Goal: Information Seeking & Learning: Learn about a topic

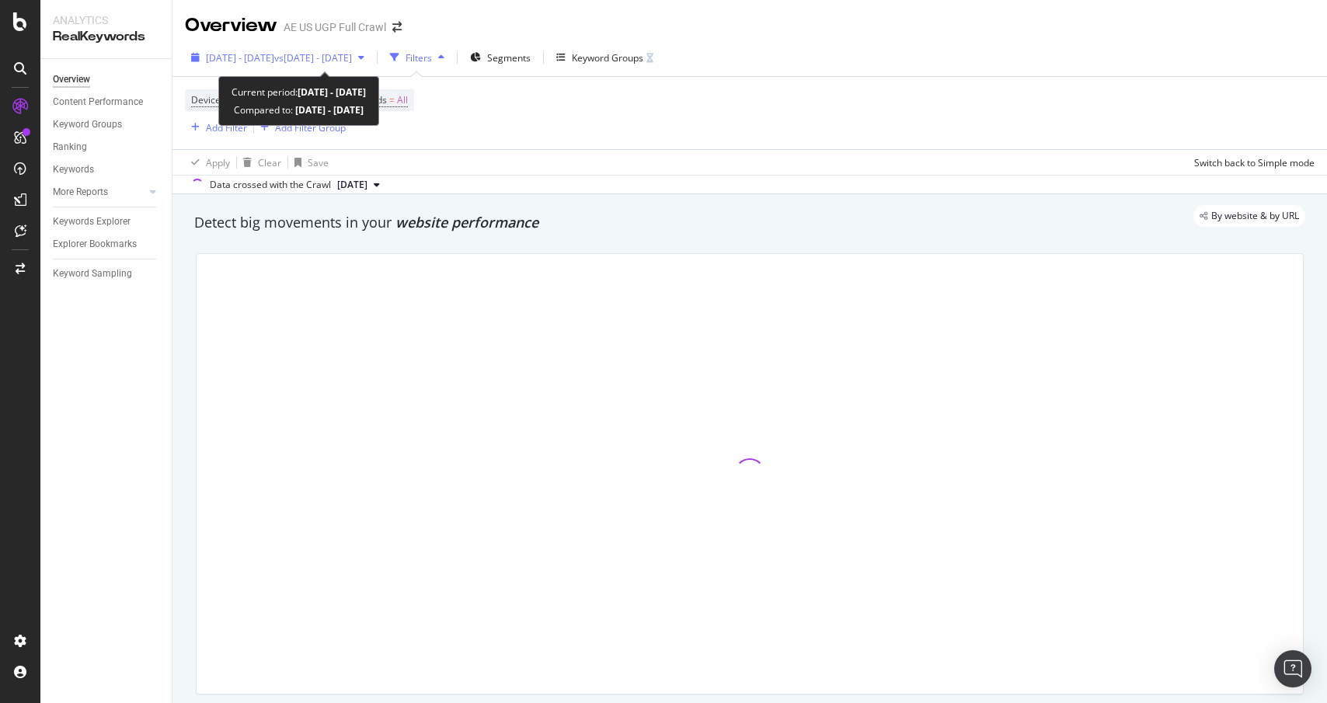
click at [351, 61] on span "vs [DATE] - [DATE]" at bounding box center [313, 57] width 78 height 13
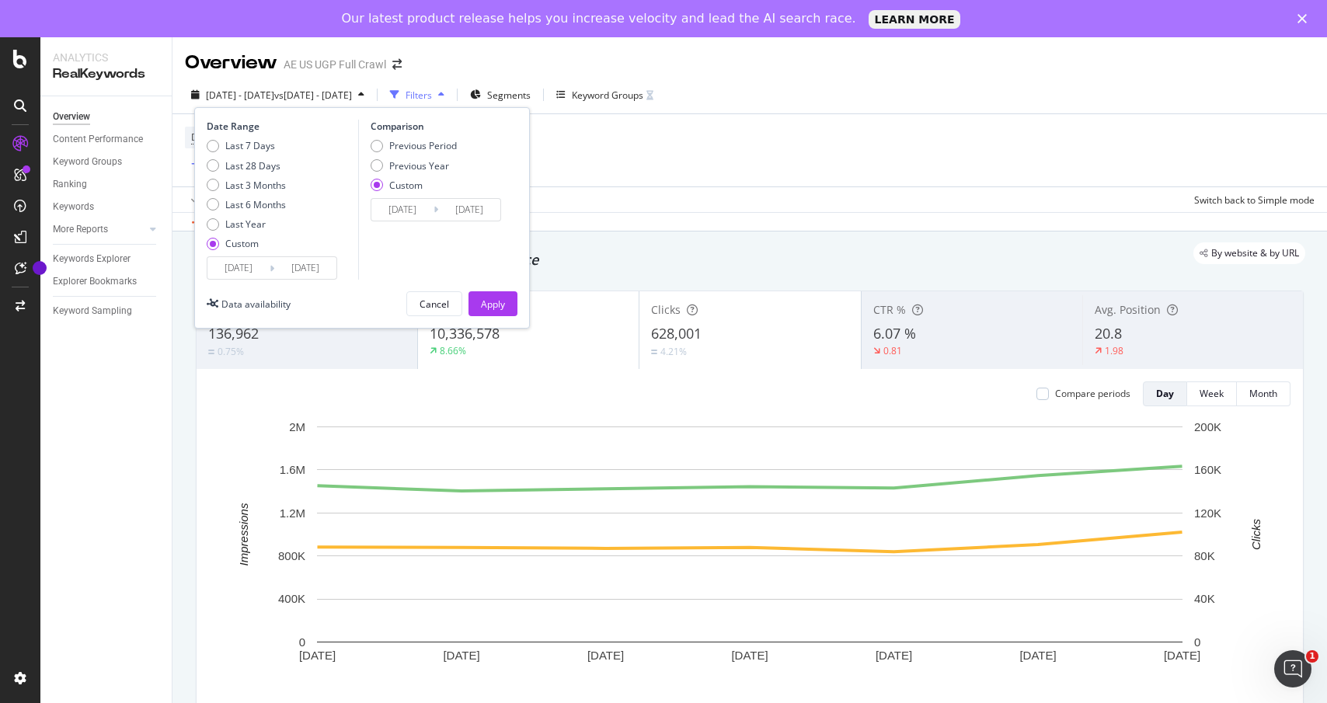
click at [295, 264] on input "[DATE]" at bounding box center [305, 268] width 62 height 22
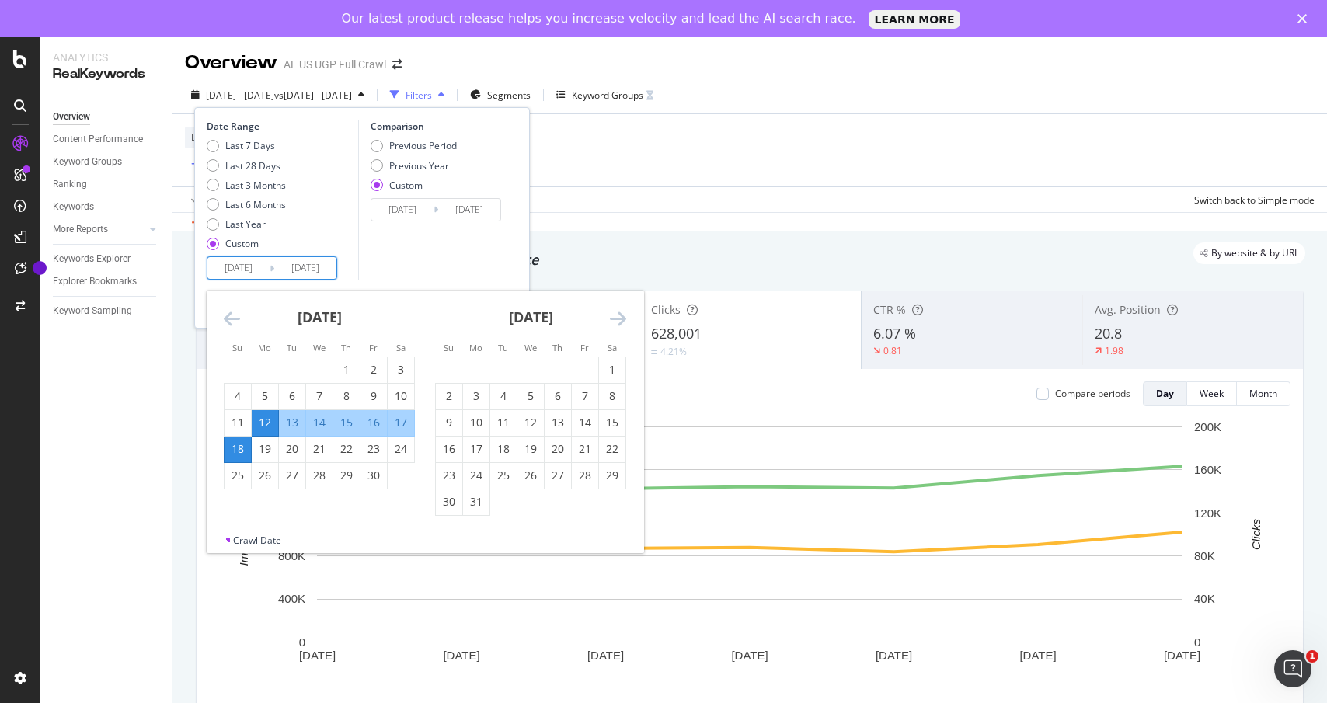
click at [615, 314] on icon "Move forward to switch to the next month." at bounding box center [618, 318] width 16 height 19
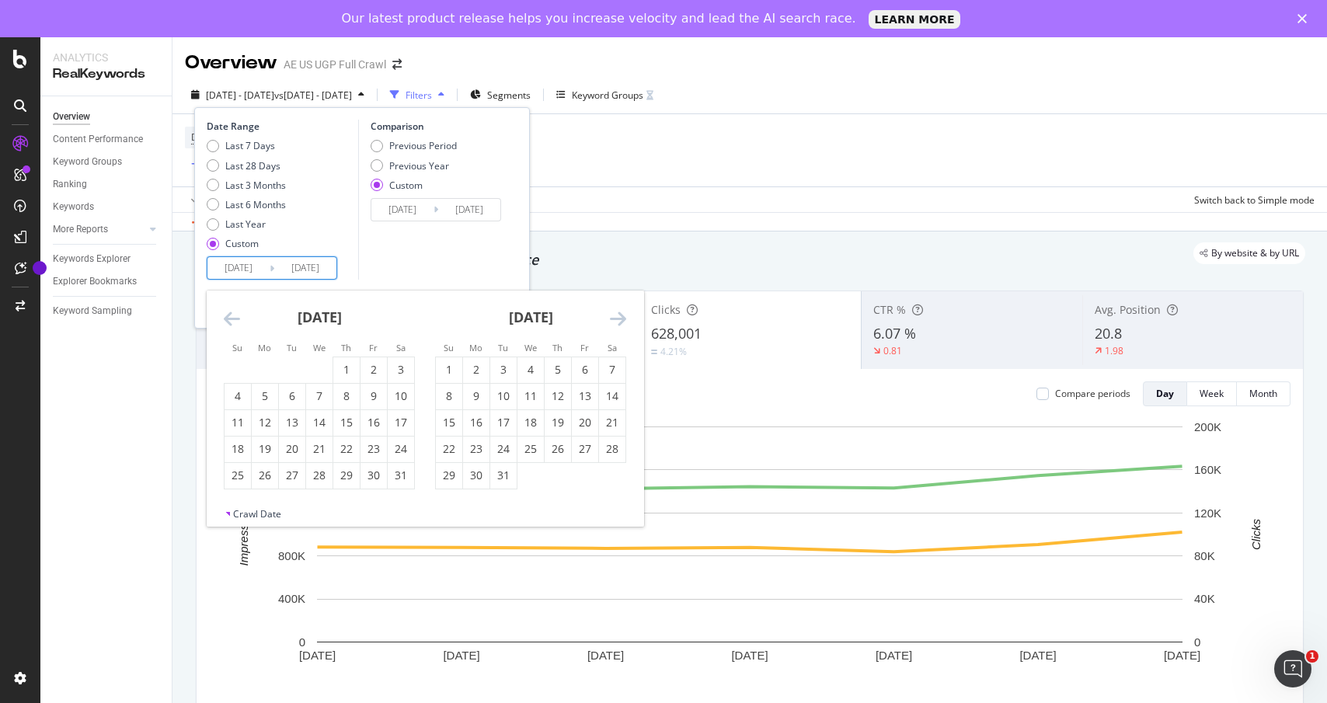
click at [615, 314] on icon "Move forward to switch to the next month." at bounding box center [618, 318] width 16 height 19
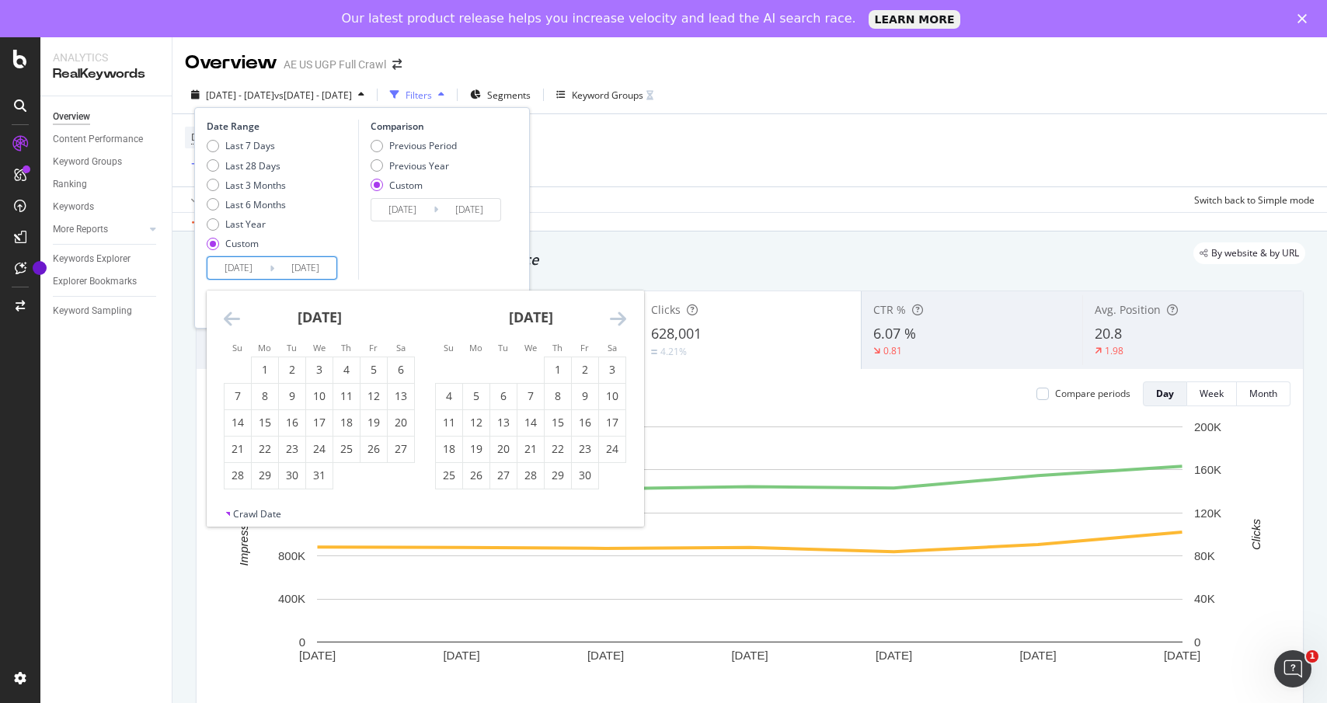
click at [615, 314] on icon "Move forward to switch to the next month." at bounding box center [618, 318] width 16 height 19
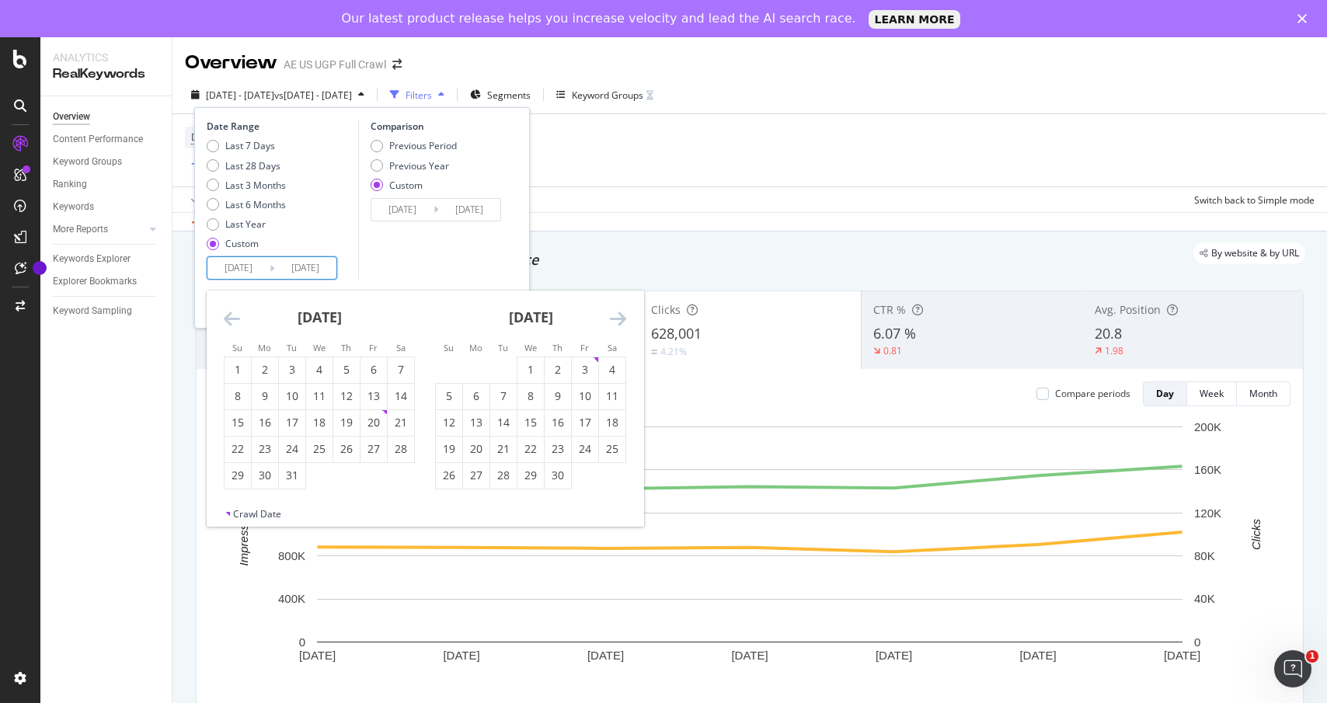
click at [615, 314] on icon "Move forward to switch to the next month." at bounding box center [618, 318] width 16 height 19
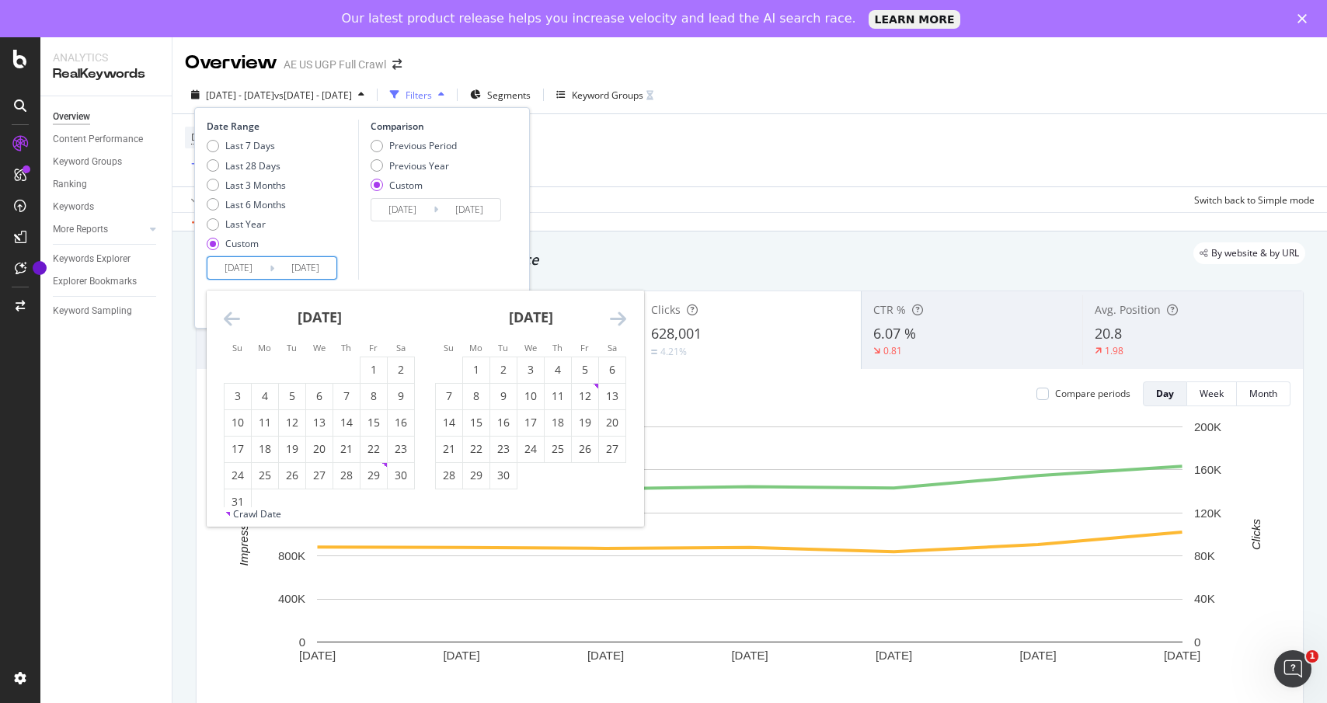
click at [615, 314] on icon "Move forward to switch to the next month." at bounding box center [618, 318] width 16 height 19
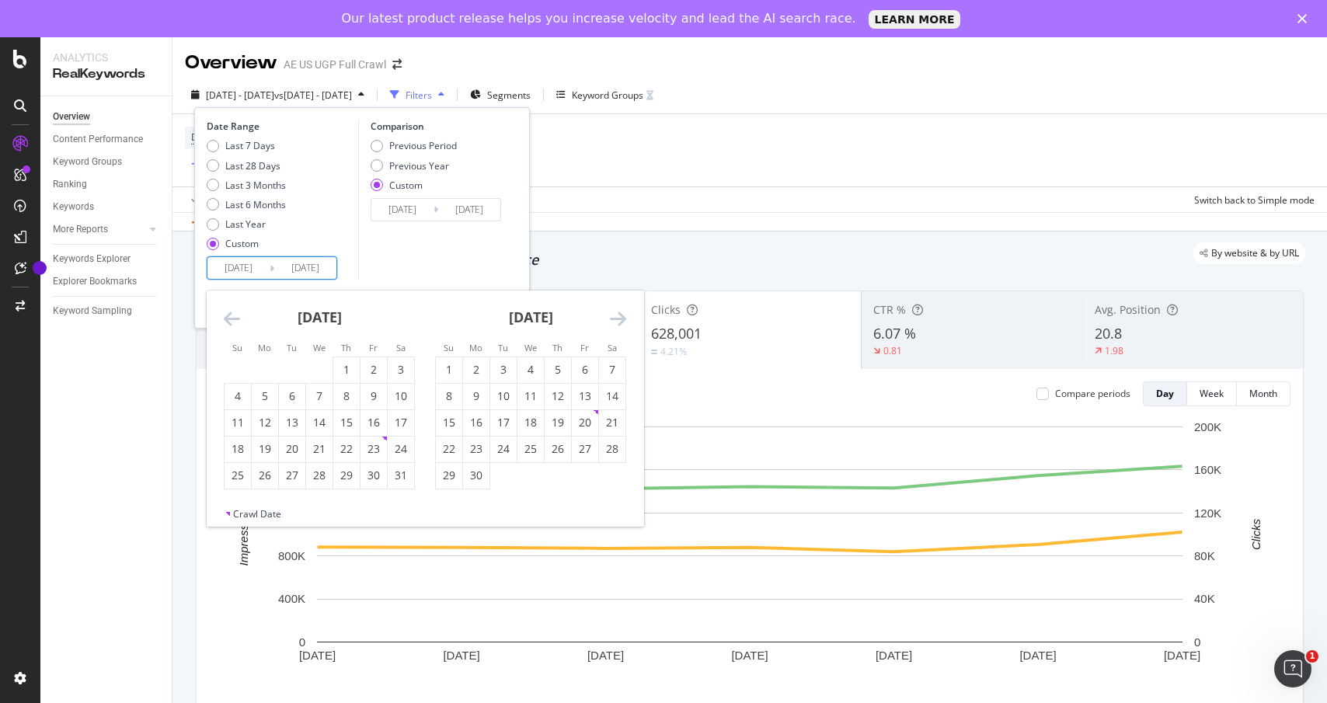
click at [615, 314] on icon "Move forward to switch to the next month." at bounding box center [618, 318] width 16 height 19
click at [518, 364] on div "1" at bounding box center [530, 370] width 26 height 16
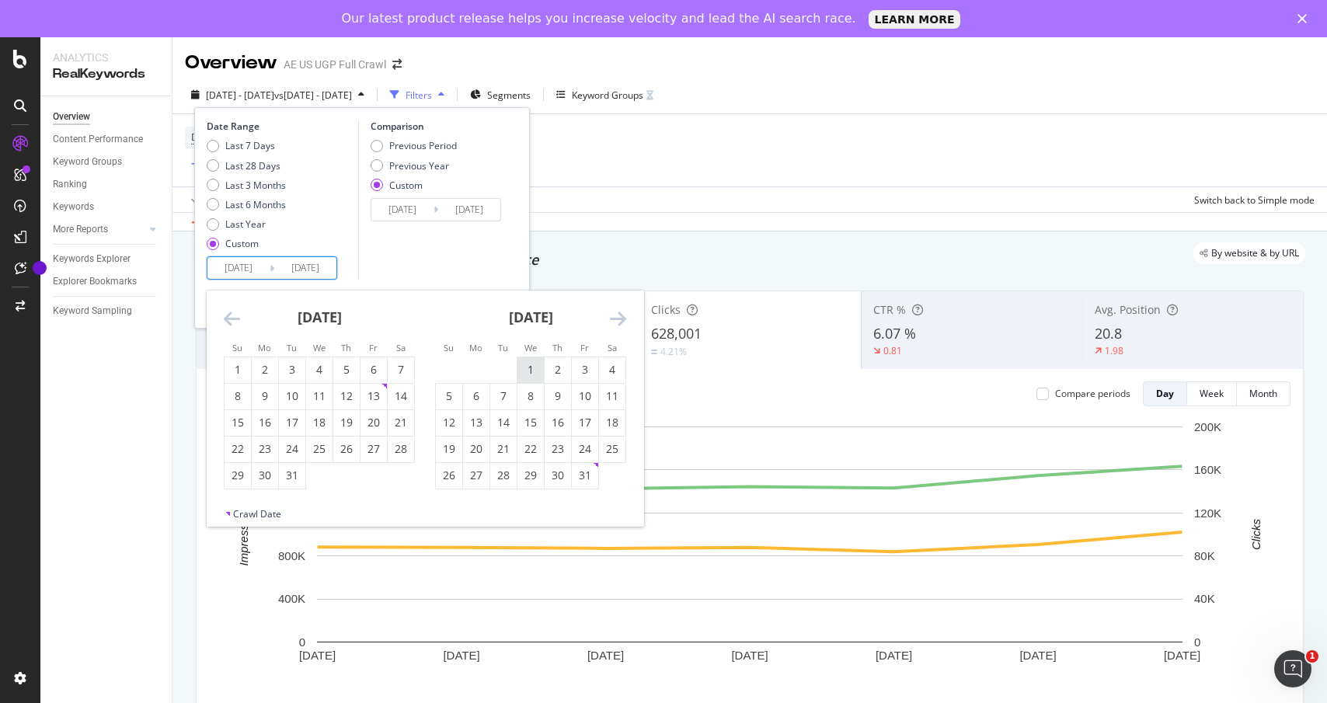
type input "2025/01/01"
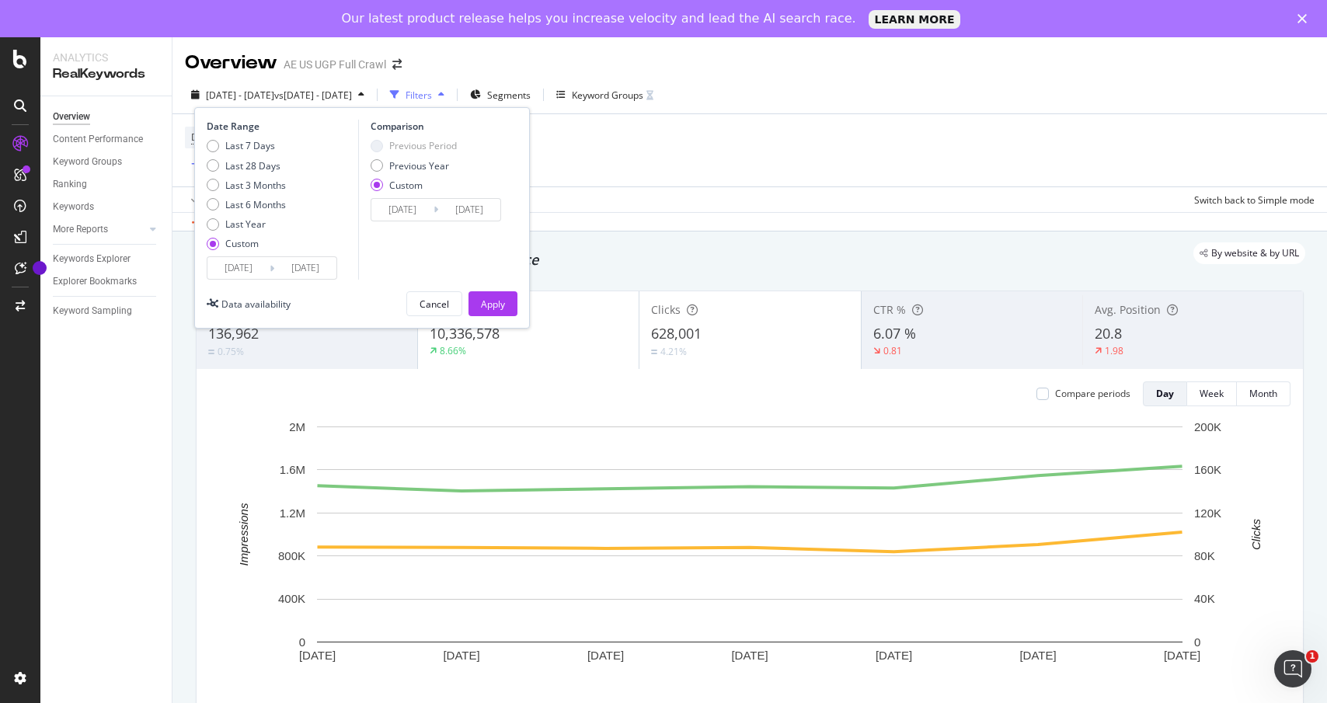
click at [335, 262] on input "2025/01/01" at bounding box center [305, 268] width 62 height 22
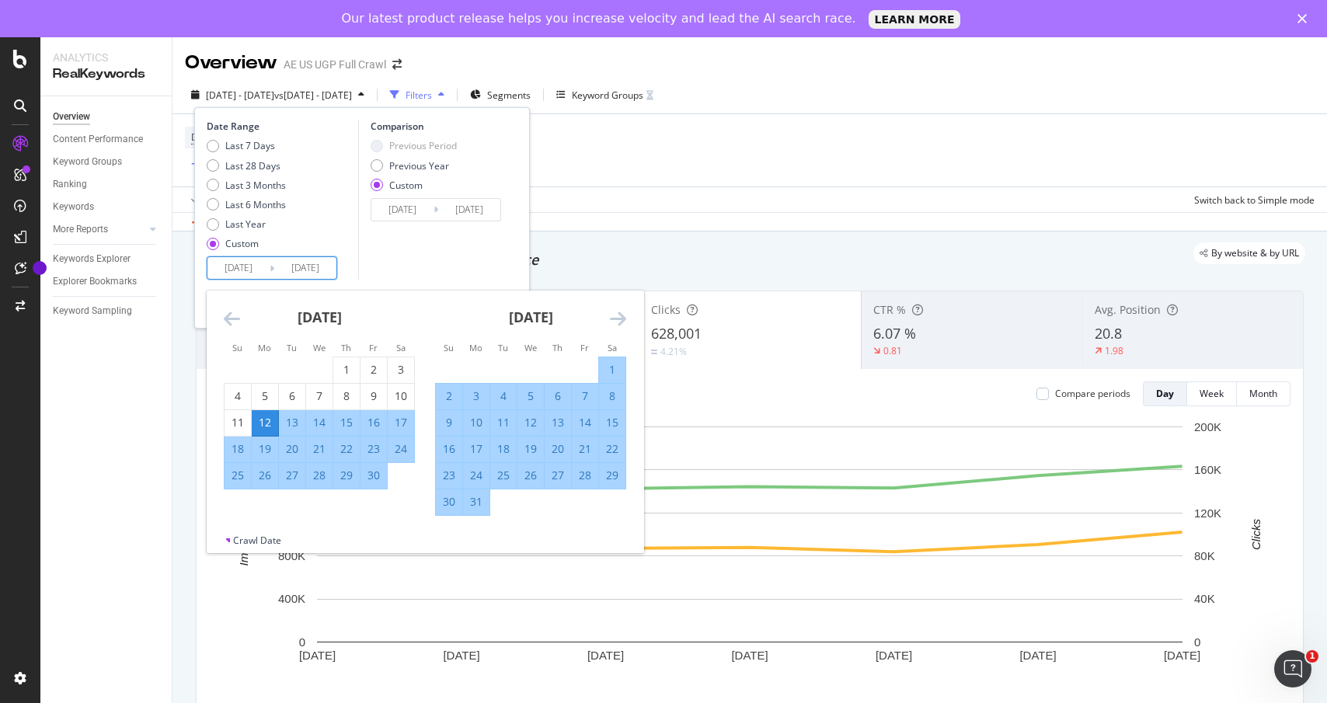
click at [259, 267] on input "2022/09/12" at bounding box center [238, 268] width 62 height 22
click at [612, 318] on icon "Move forward to switch to the next month." at bounding box center [618, 318] width 16 height 19
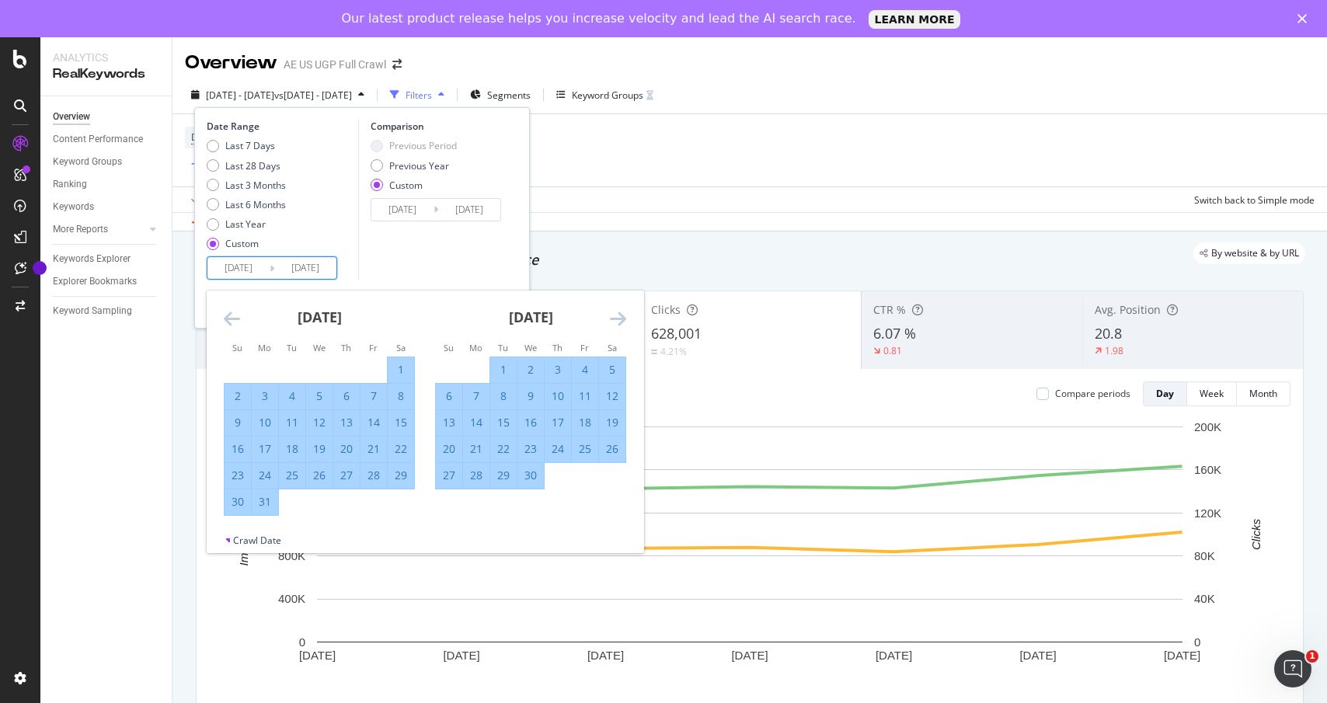
click at [612, 318] on icon "Move forward to switch to the next month." at bounding box center [618, 318] width 16 height 19
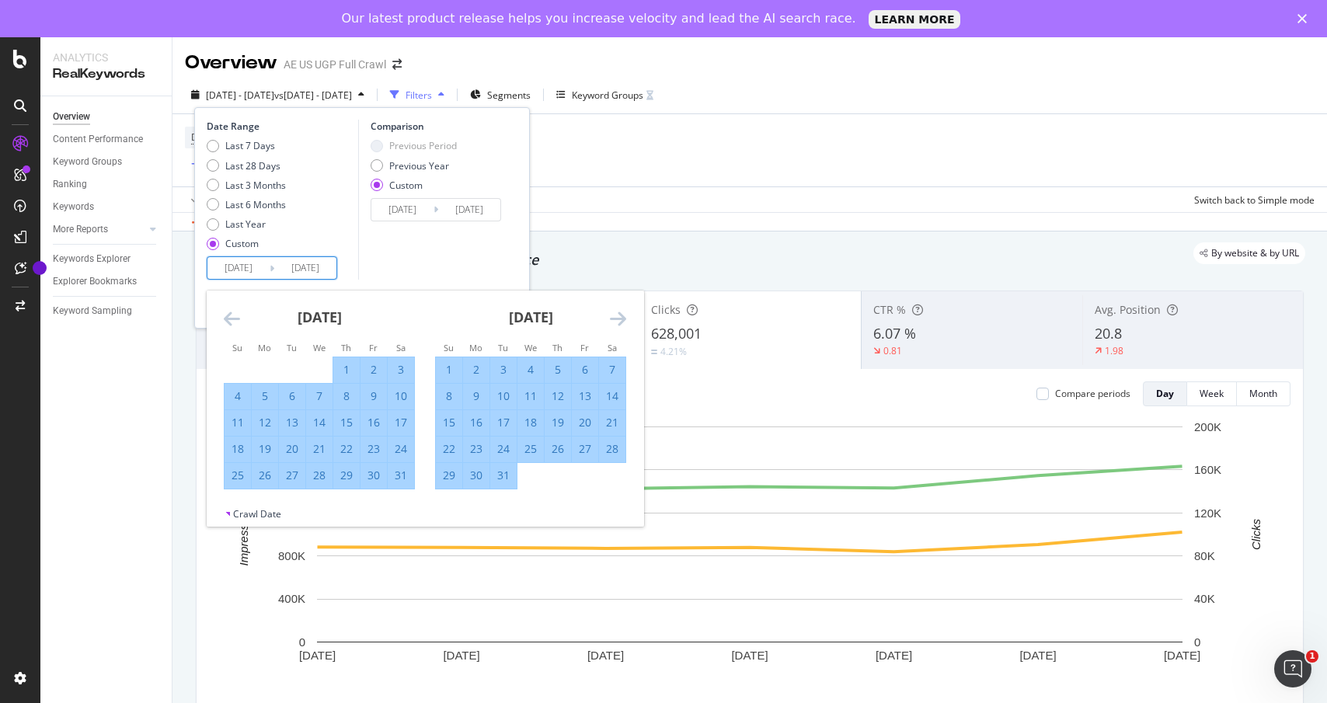
click at [612, 318] on icon "Move forward to switch to the next month." at bounding box center [618, 318] width 16 height 19
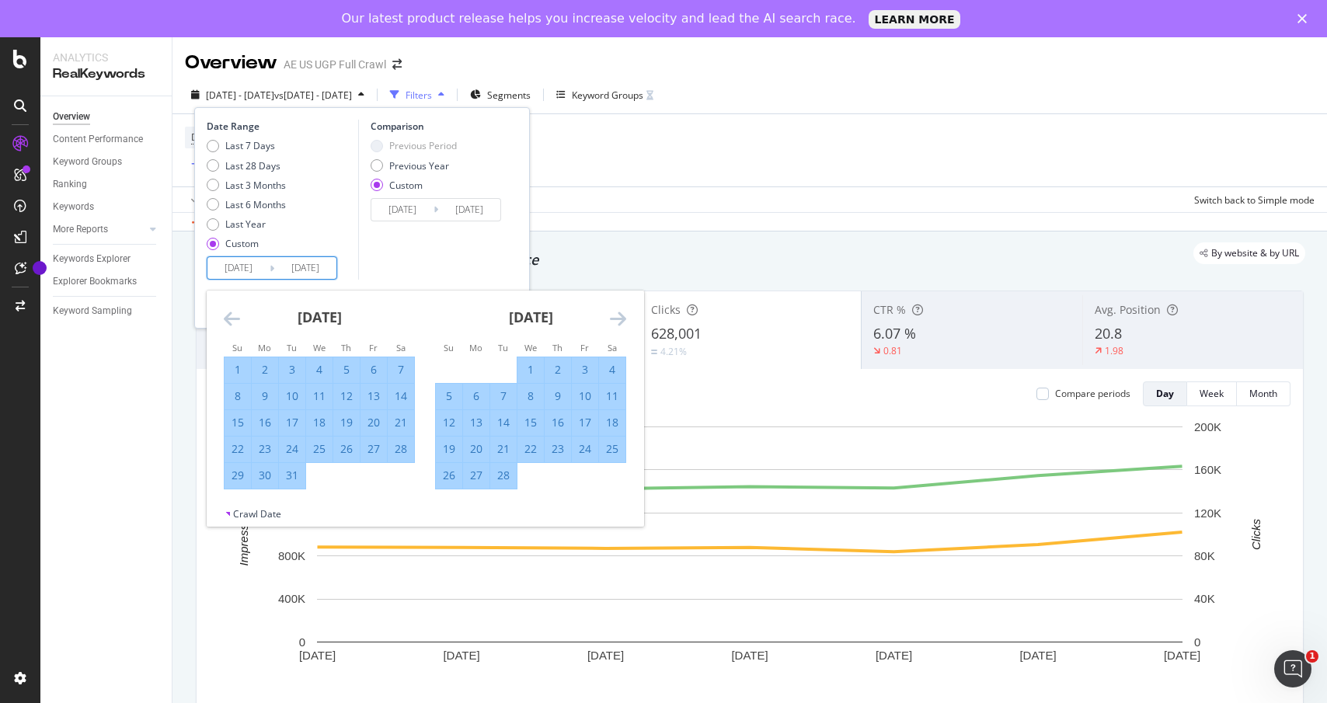
click at [612, 318] on icon "Move forward to switch to the next month." at bounding box center [618, 318] width 16 height 19
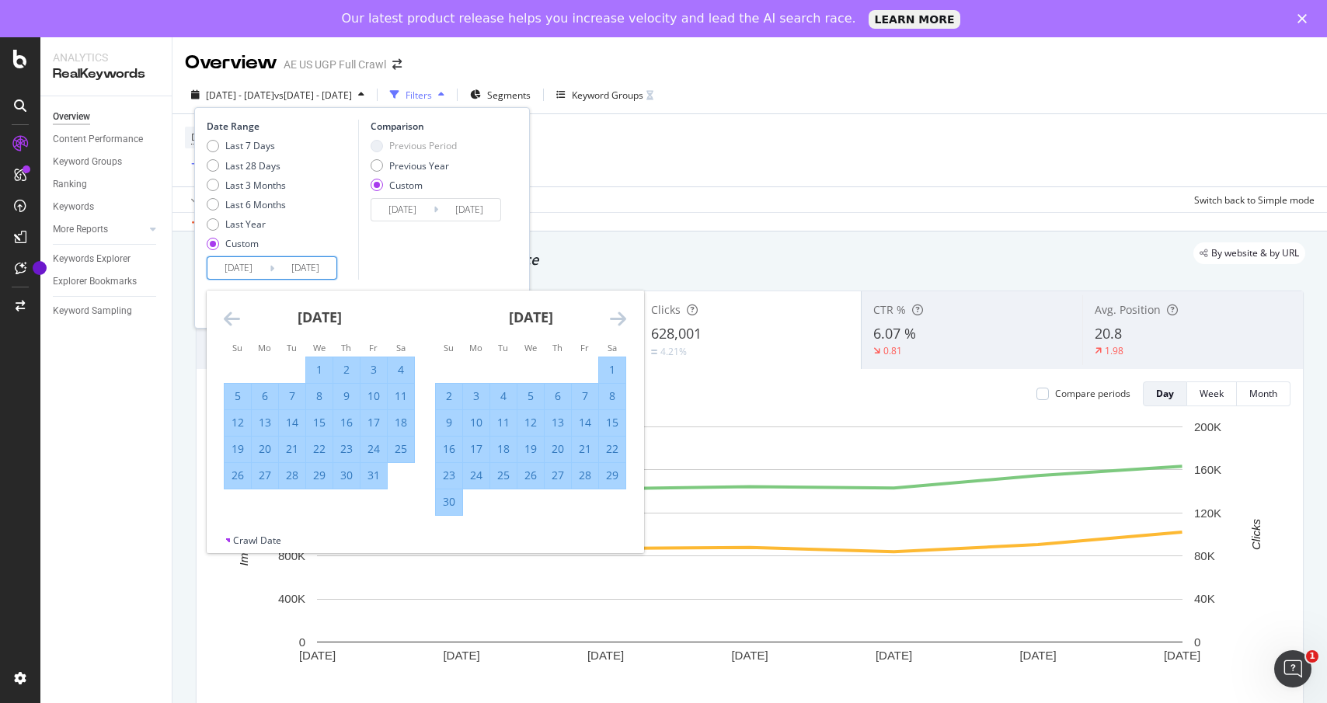
click at [612, 318] on icon "Move forward to switch to the next month." at bounding box center [618, 318] width 16 height 19
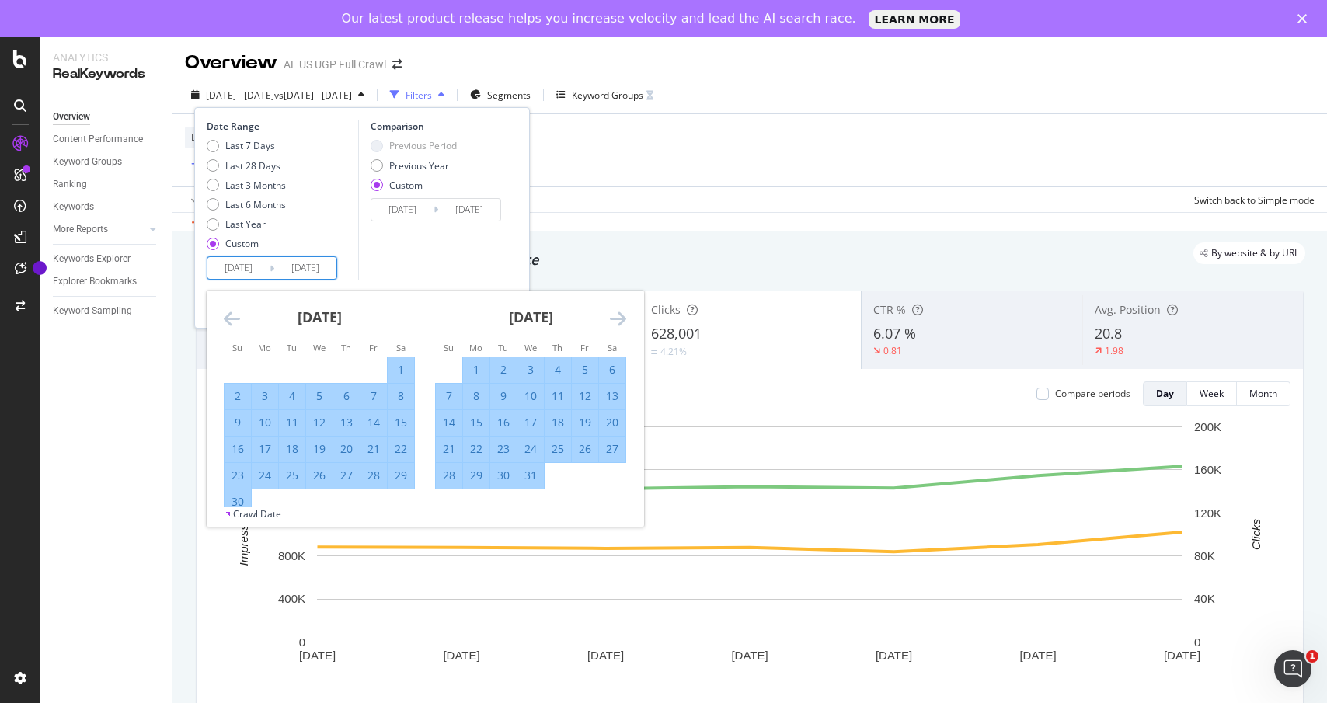
click at [612, 318] on icon "Move forward to switch to the next month." at bounding box center [618, 318] width 16 height 19
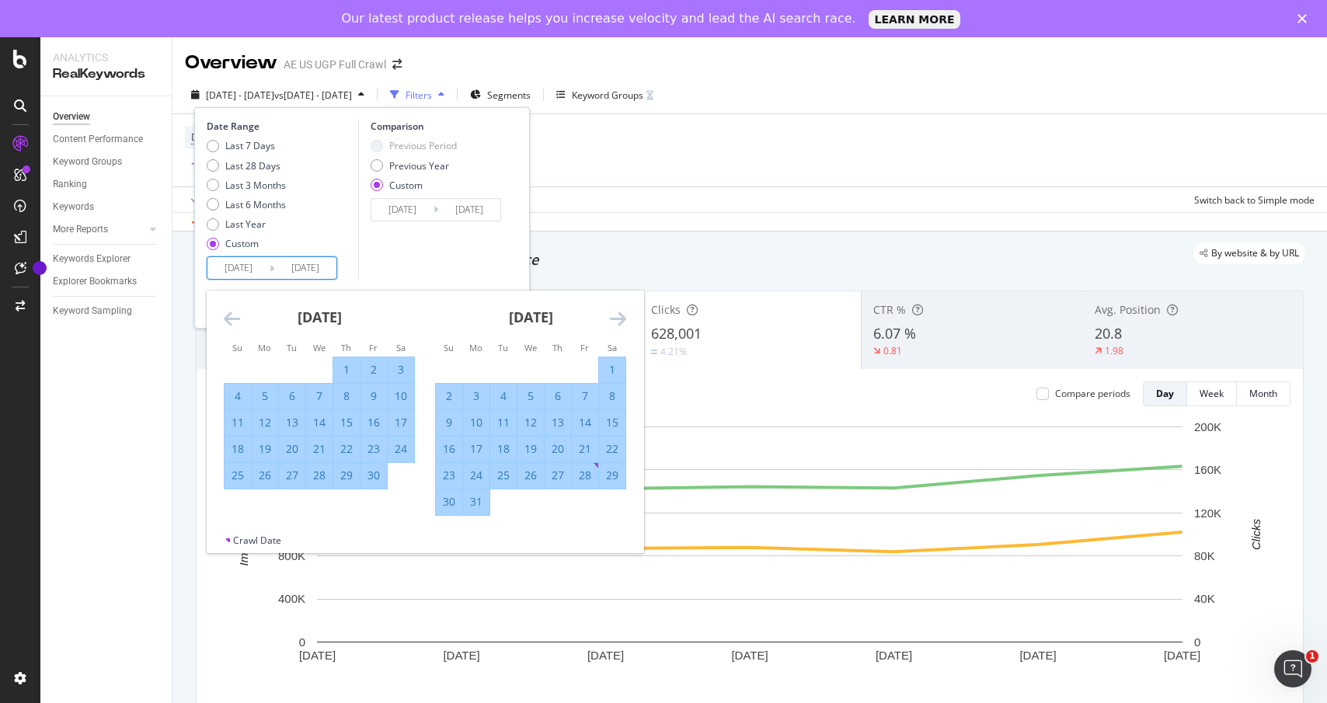
click at [612, 318] on icon "Move forward to switch to the next month." at bounding box center [618, 318] width 16 height 19
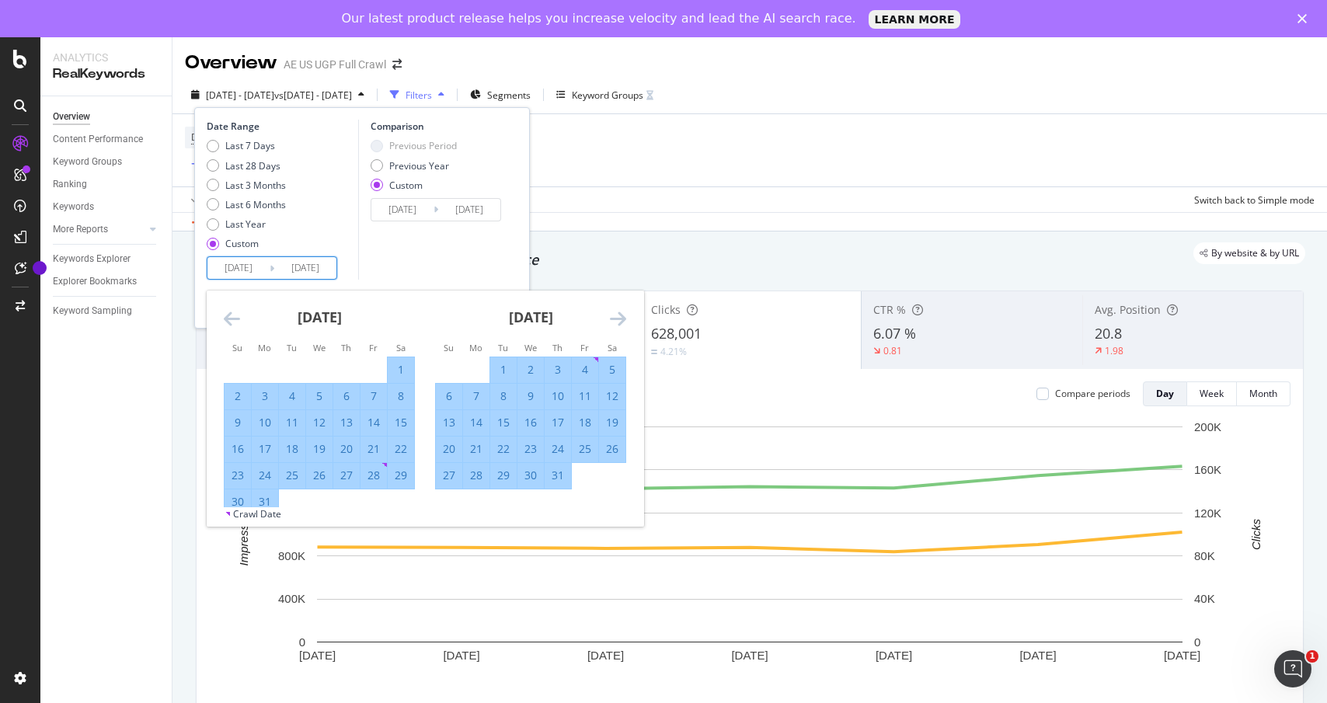
click at [612, 318] on icon "Move forward to switch to the next month." at bounding box center [618, 318] width 16 height 19
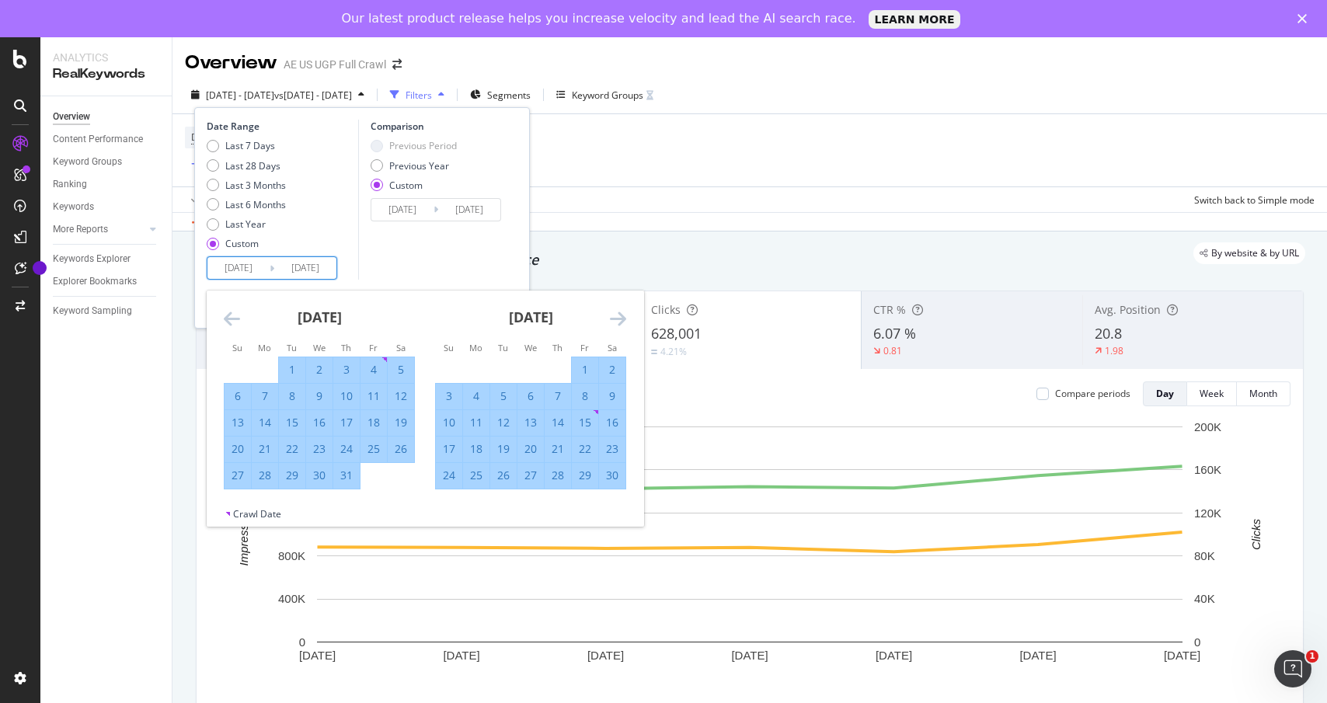
click at [612, 318] on icon "Move forward to switch to the next month." at bounding box center [618, 318] width 16 height 19
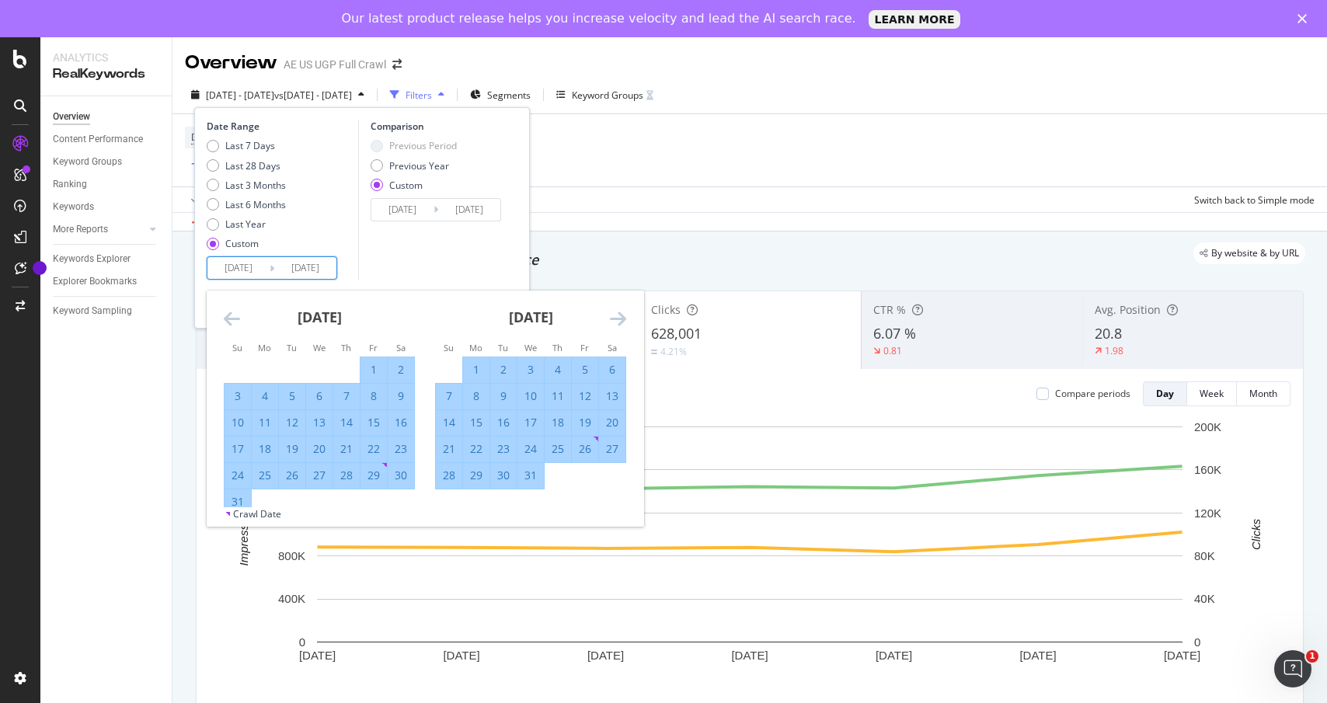
click at [612, 318] on icon "Move forward to switch to the next month." at bounding box center [618, 318] width 16 height 19
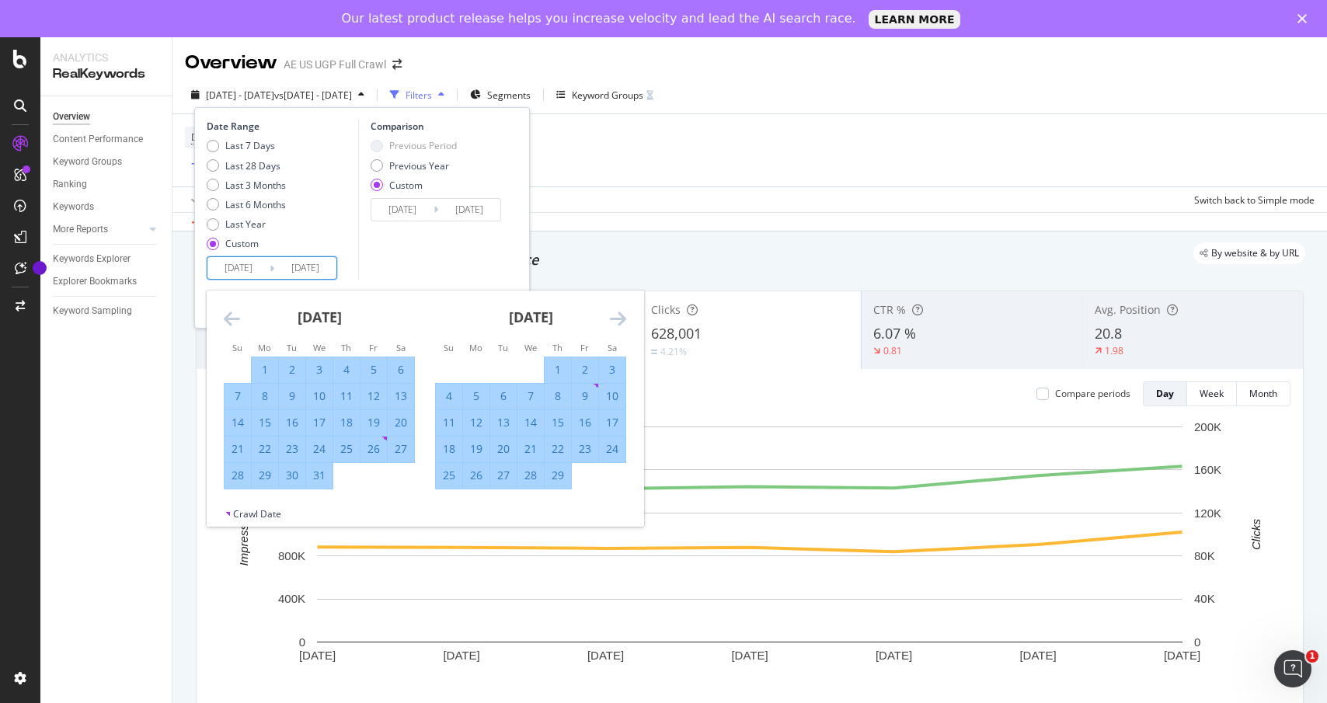
click at [612, 318] on icon "Move forward to switch to the next month." at bounding box center [618, 318] width 16 height 19
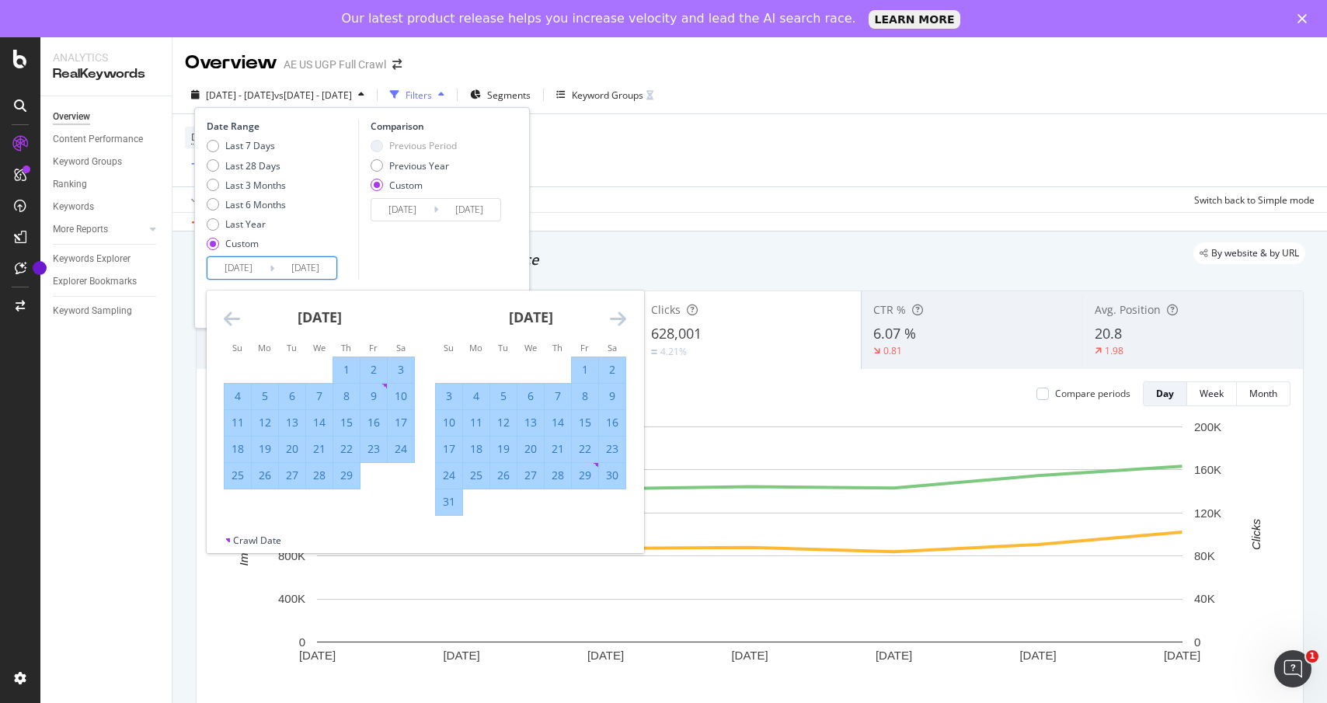
click at [612, 318] on icon "Move forward to switch to the next month." at bounding box center [618, 318] width 16 height 19
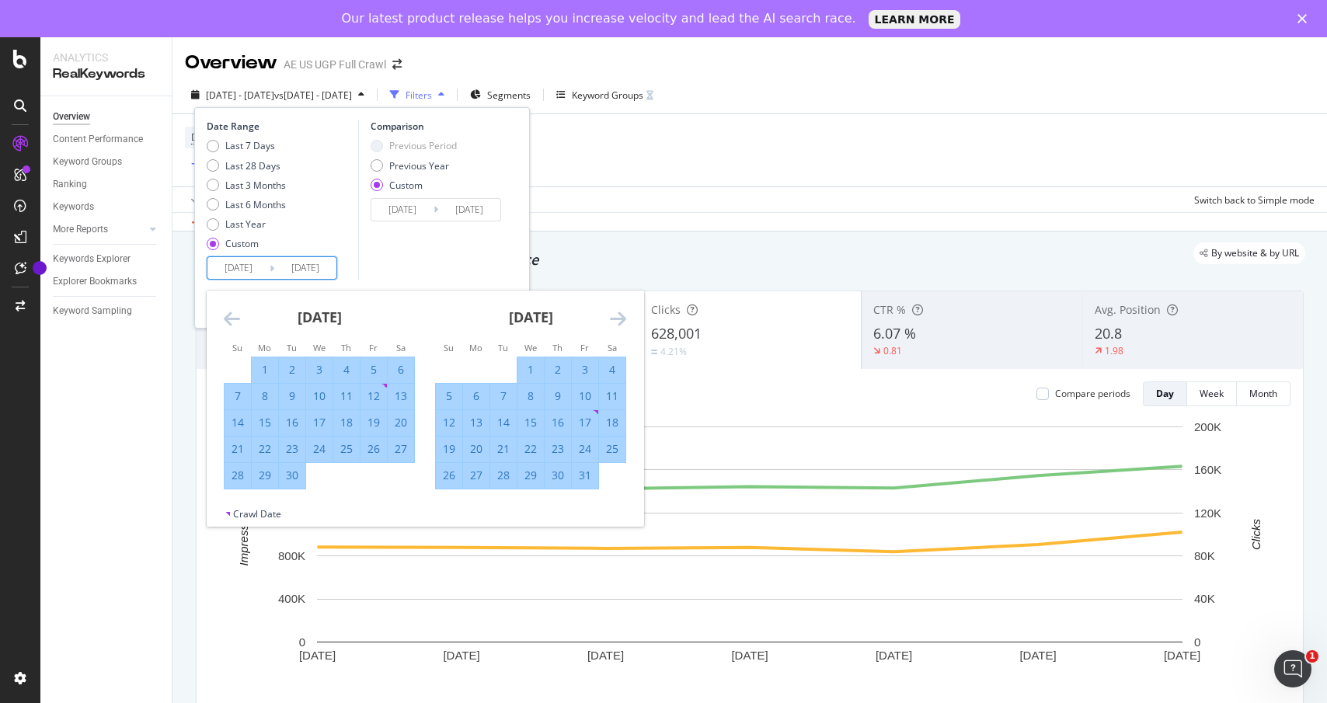
click at [612, 318] on icon "Move forward to switch to the next month." at bounding box center [618, 318] width 16 height 19
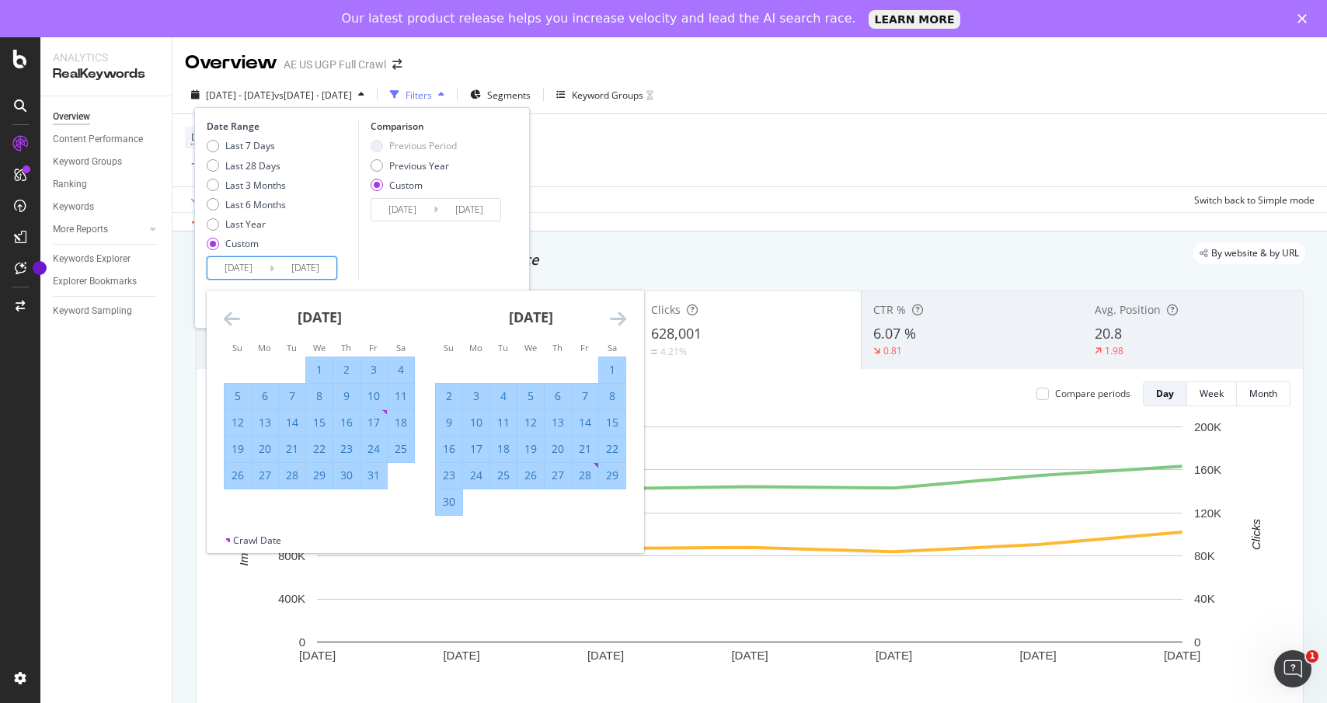
click at [612, 318] on icon "Move forward to switch to the next month." at bounding box center [618, 318] width 16 height 19
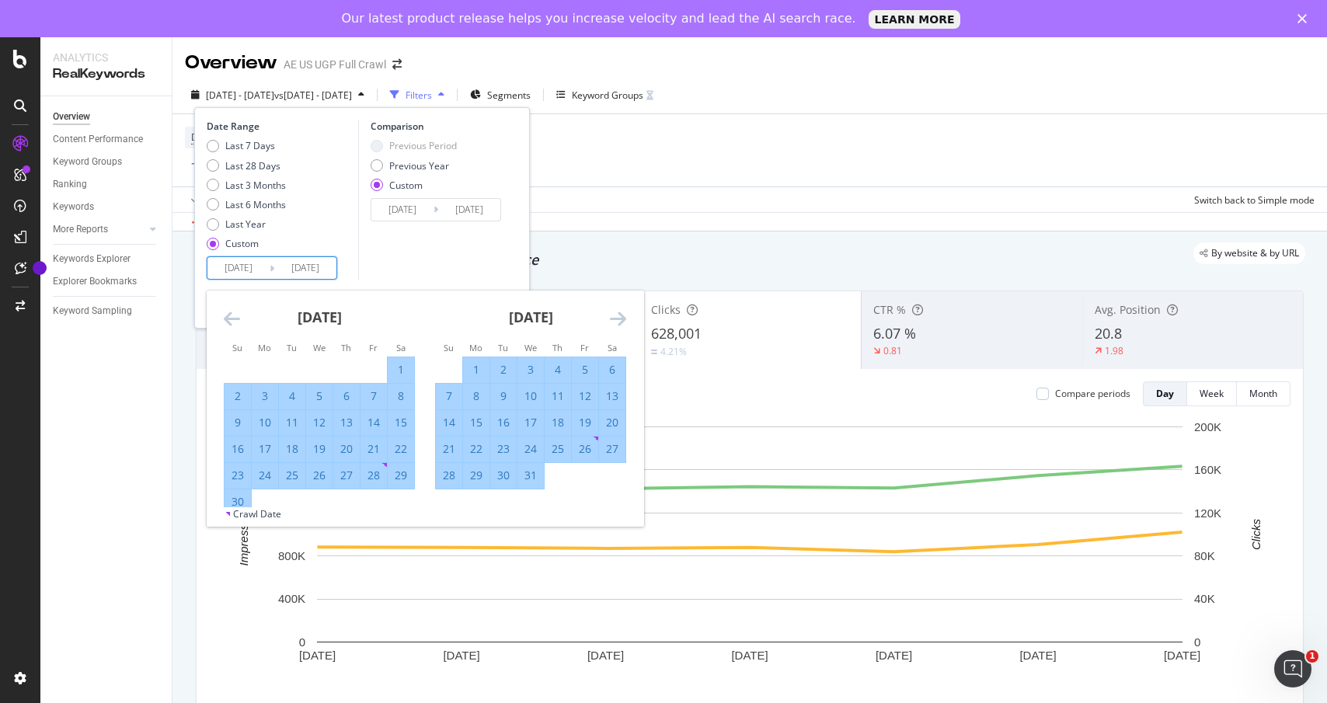
click at [612, 318] on icon "Move forward to switch to the next month." at bounding box center [618, 318] width 16 height 19
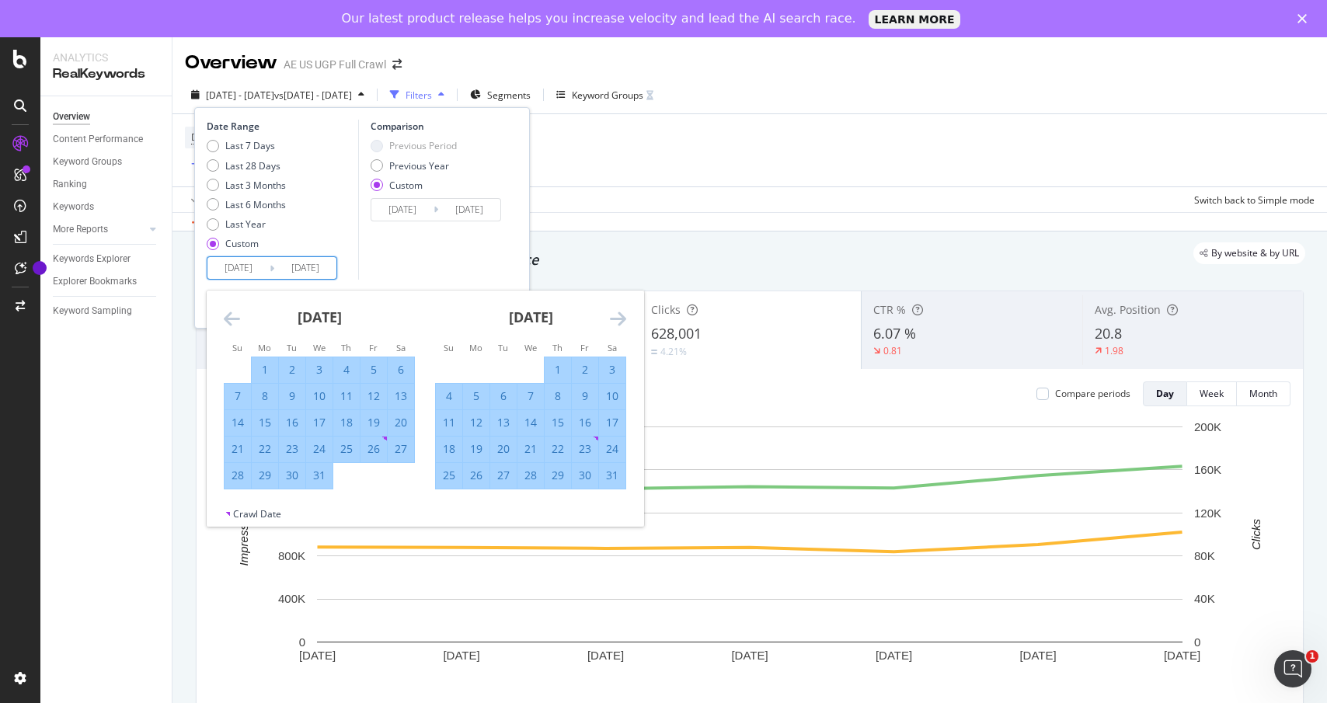
click at [612, 318] on icon "Move forward to switch to the next month." at bounding box center [618, 318] width 16 height 19
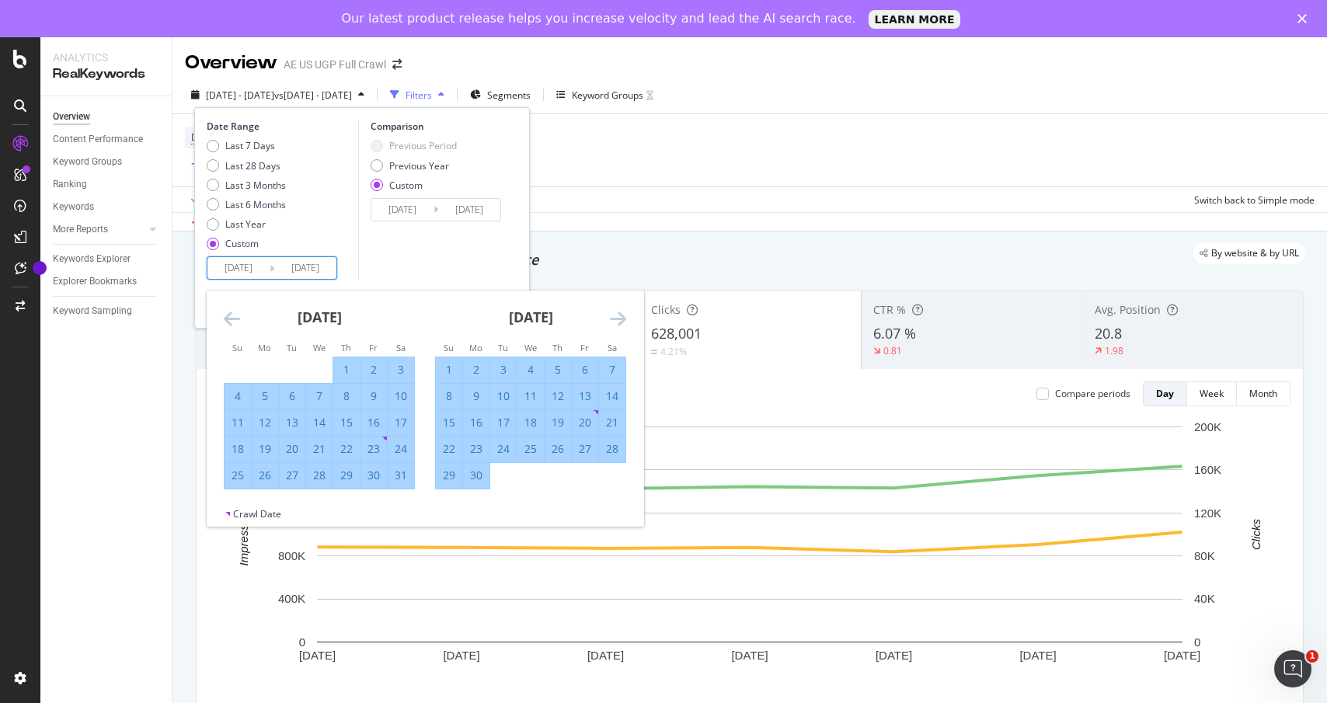
click at [612, 318] on icon "Move forward to switch to the next month." at bounding box center [618, 318] width 16 height 19
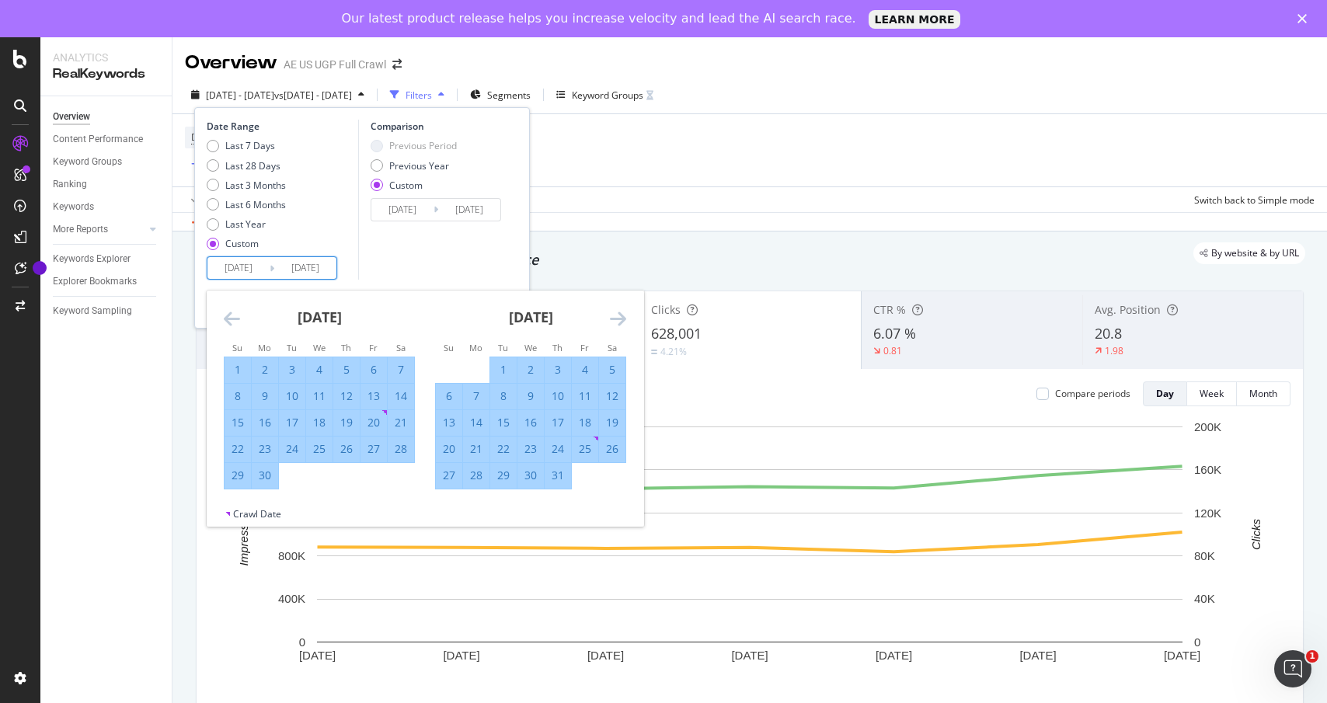
click at [612, 318] on icon "Move forward to switch to the next month." at bounding box center [618, 318] width 16 height 19
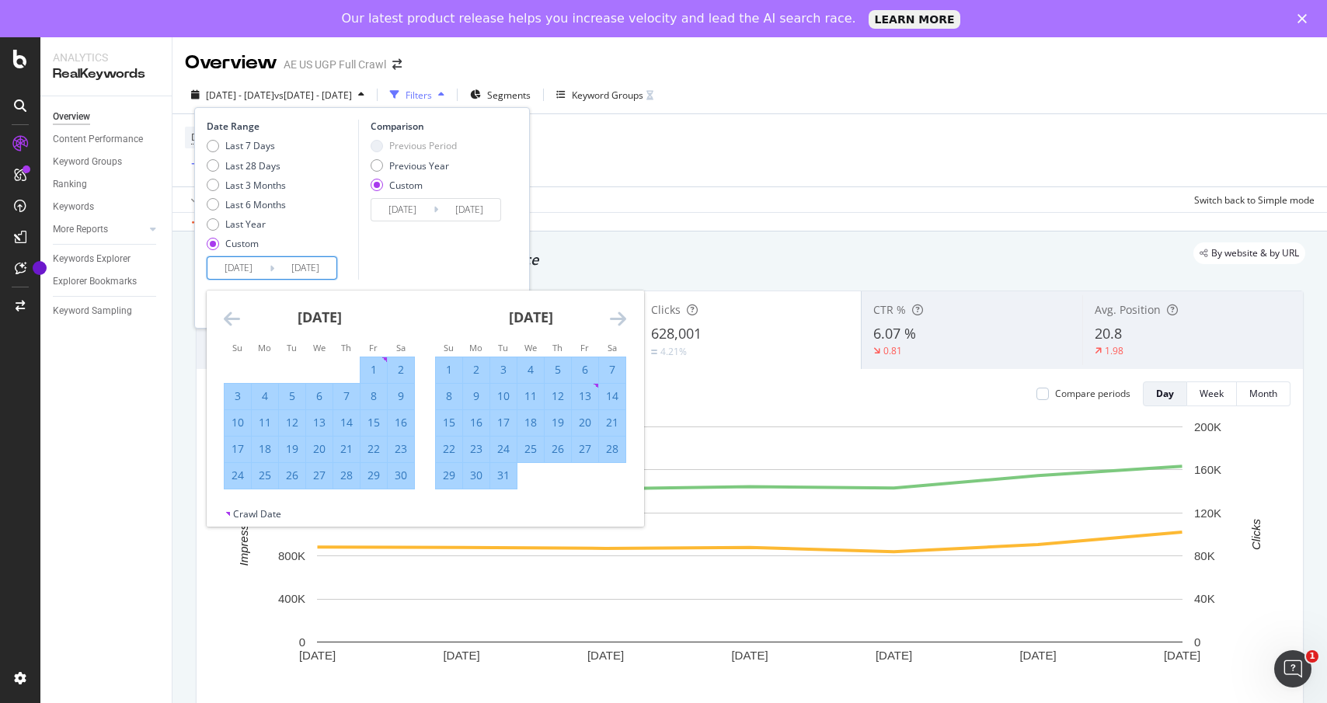
click at [612, 318] on icon "Move forward to switch to the next month." at bounding box center [618, 318] width 16 height 19
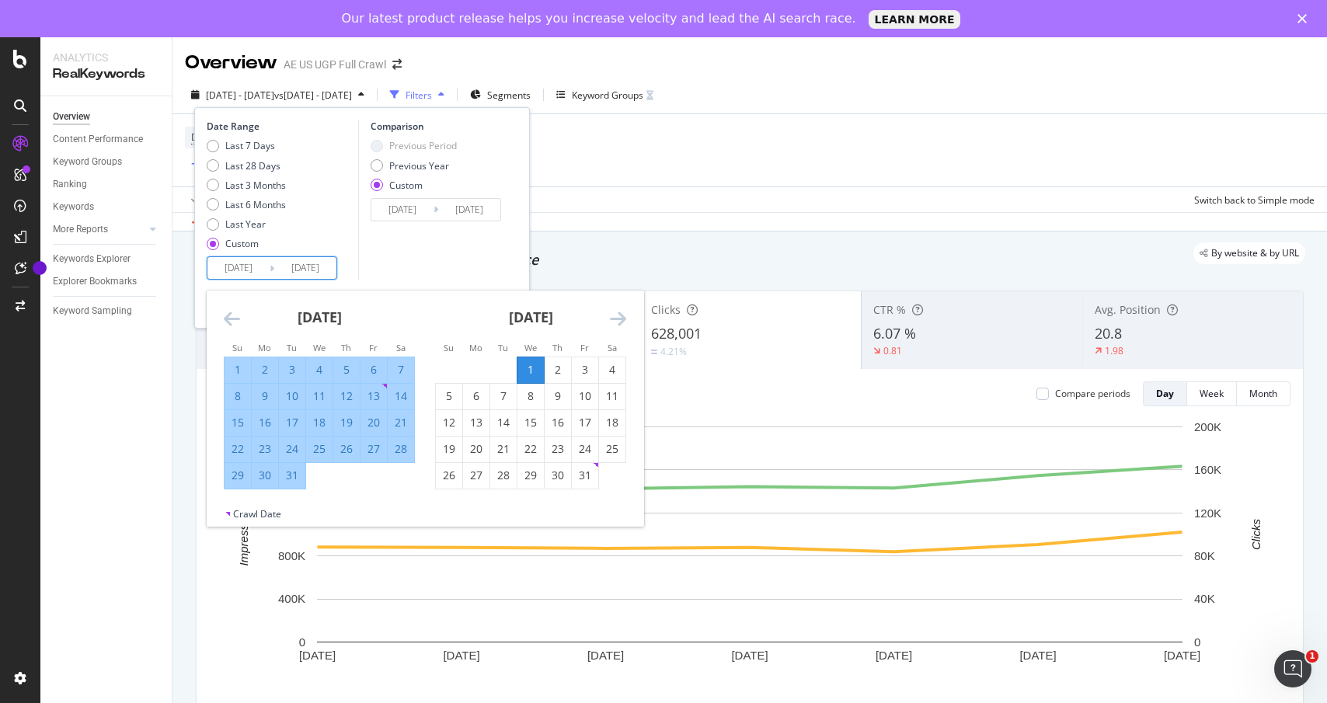
click at [533, 367] on div "1" at bounding box center [530, 370] width 26 height 16
type input "2025/01/01"
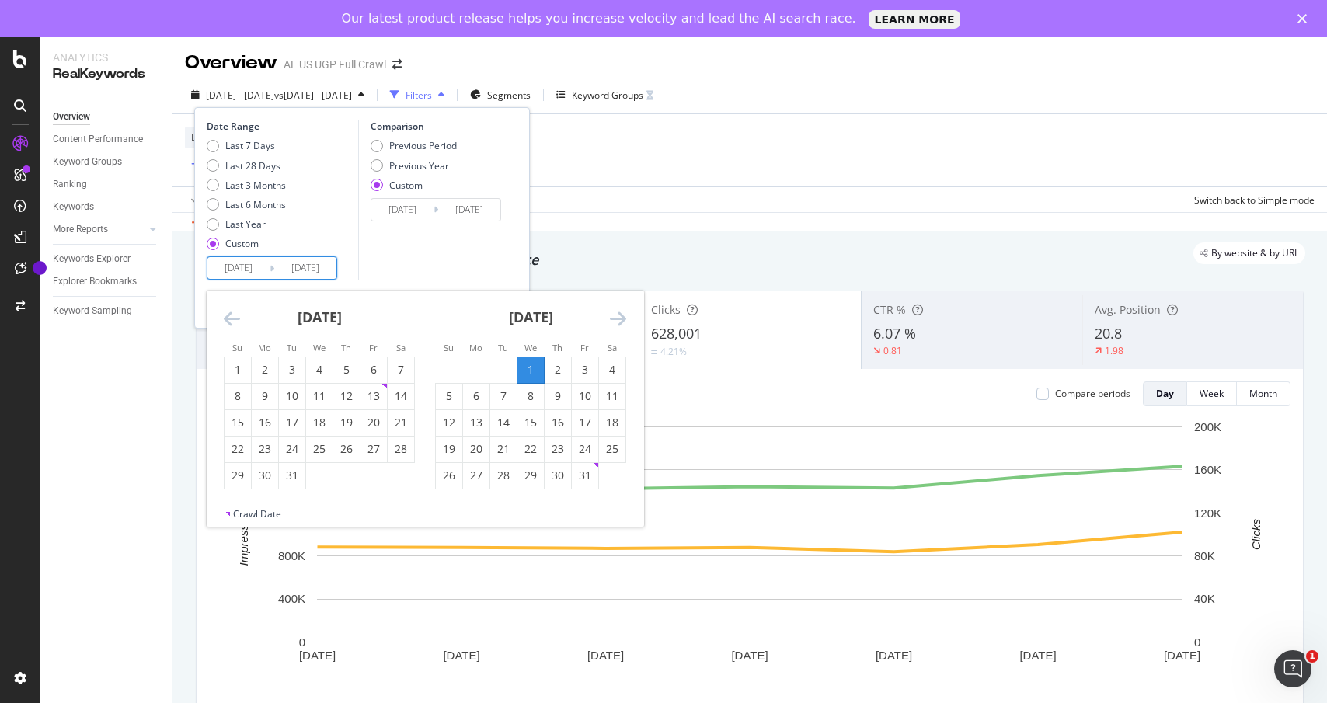
click at [622, 321] on icon "Move forward to switch to the next month." at bounding box center [618, 318] width 16 height 19
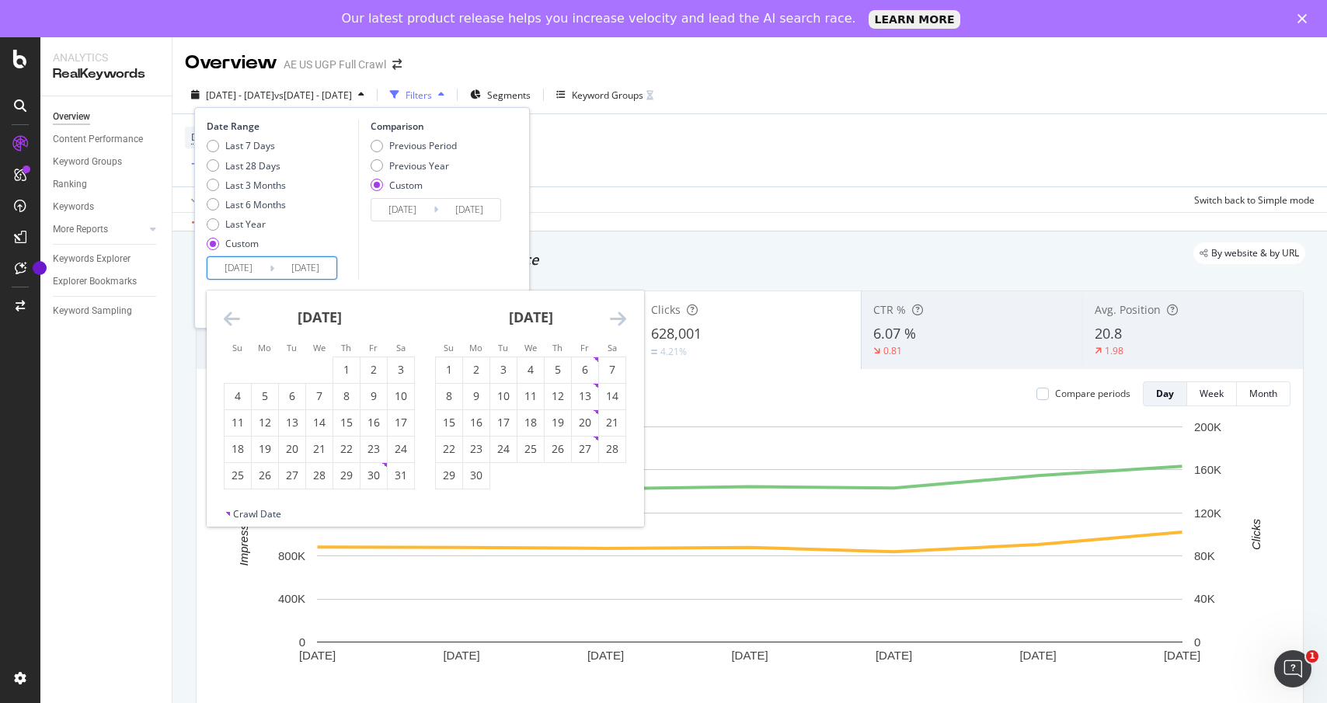
click at [622, 321] on icon "Move forward to switch to the next month." at bounding box center [618, 318] width 16 height 19
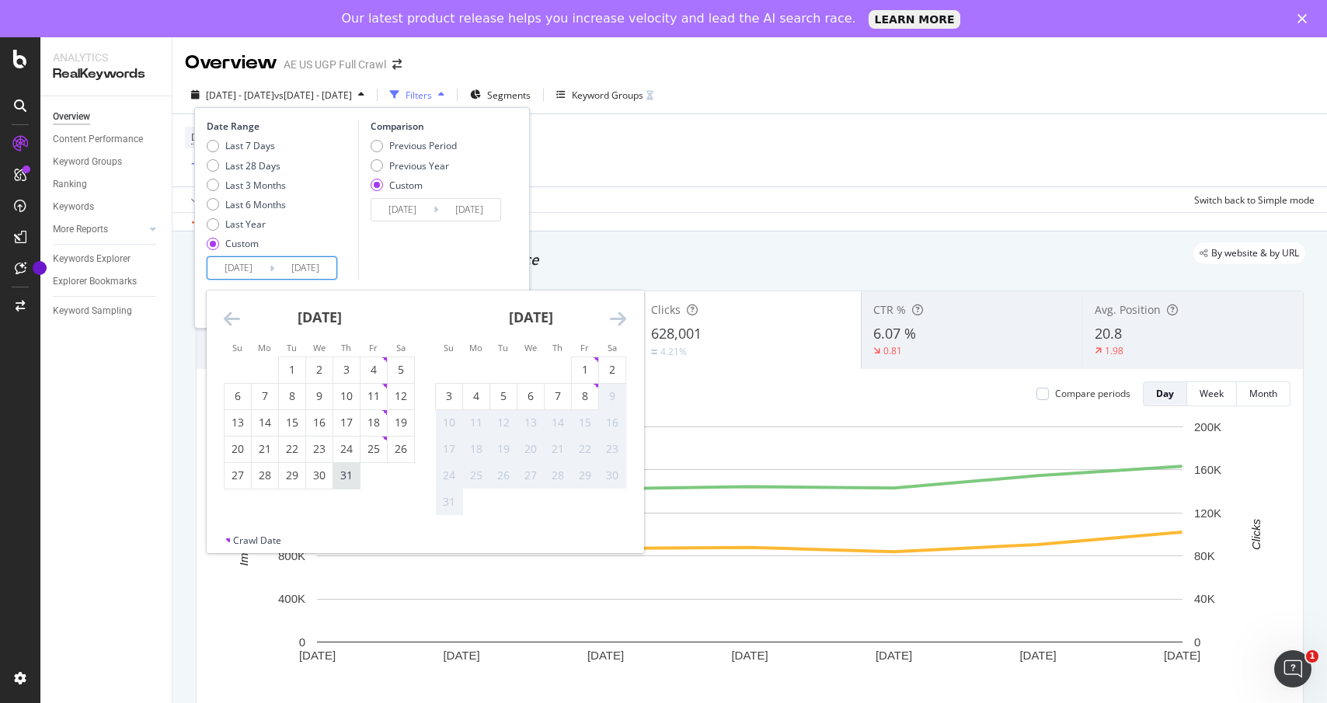
click at [353, 472] on div "31" at bounding box center [346, 476] width 26 height 16
type input "2025/07/31"
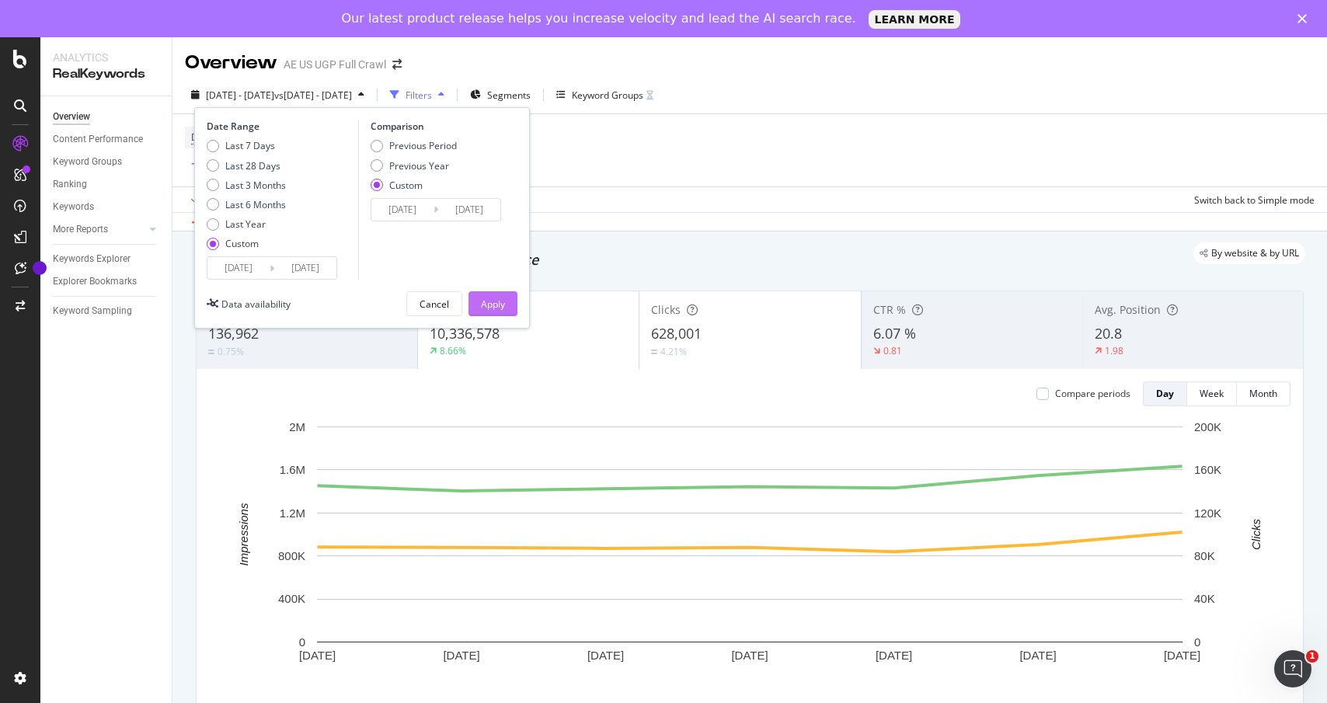
click at [485, 301] on div "Apply" at bounding box center [493, 303] width 24 height 13
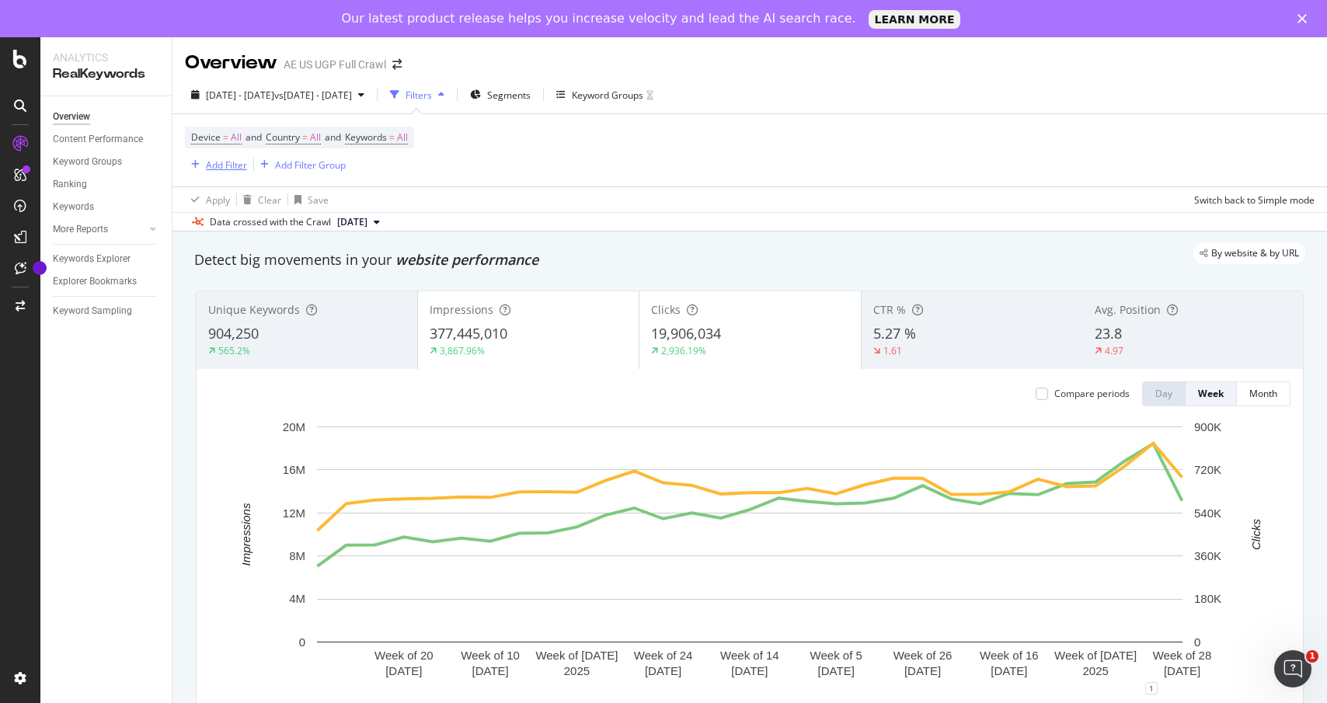
click at [217, 165] on div "Add Filter" at bounding box center [226, 164] width 41 height 13
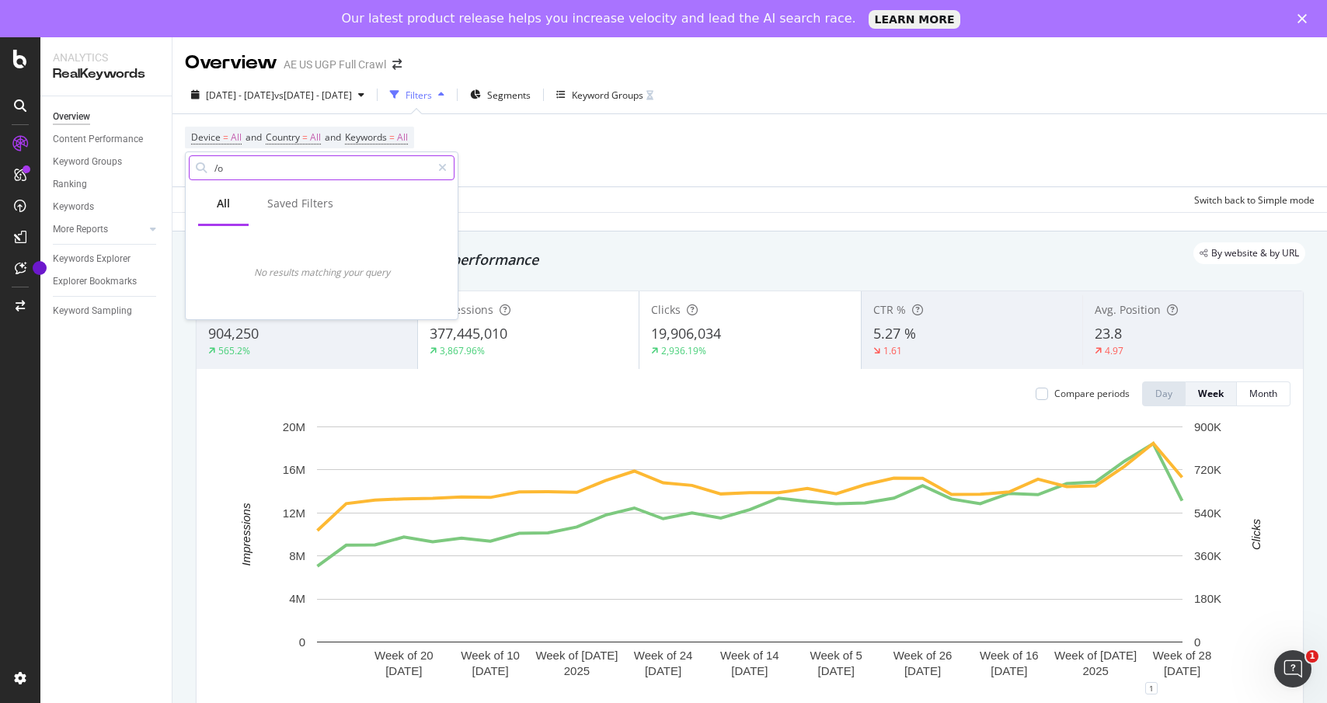
type input "/"
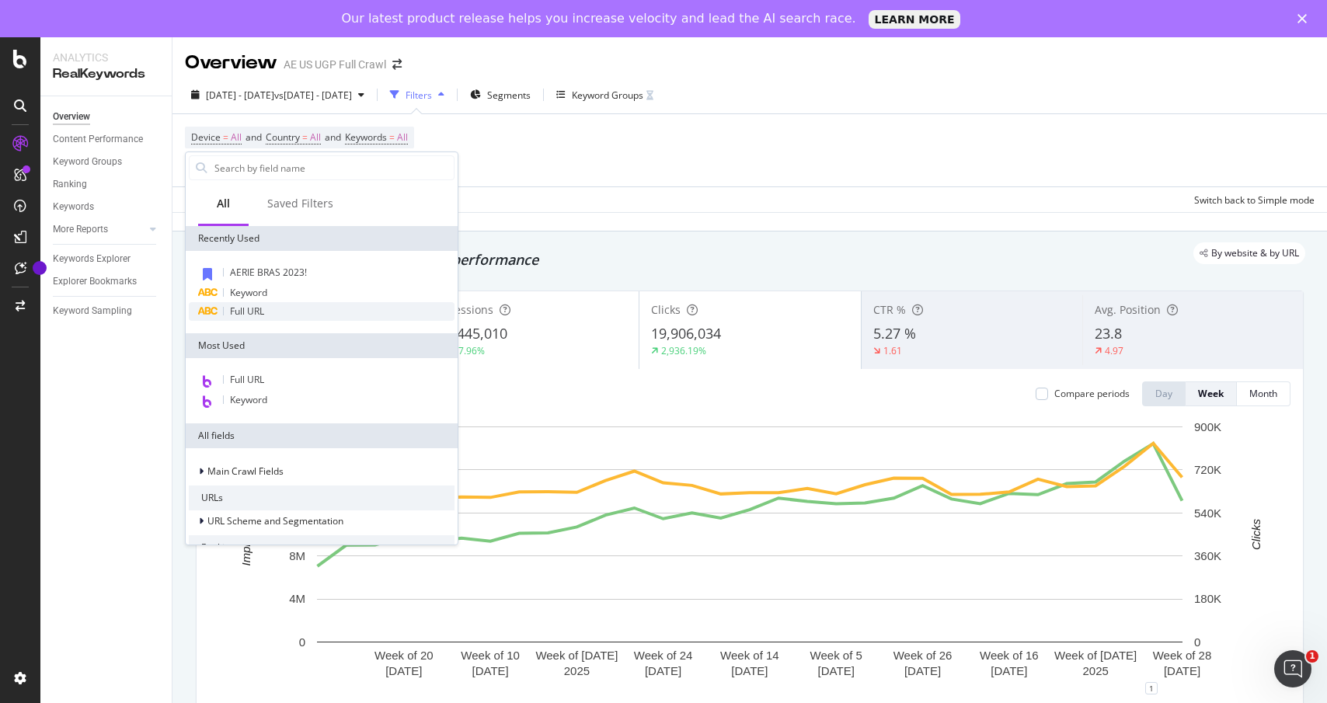
click at [277, 318] on div "Full URL" at bounding box center [322, 311] width 266 height 19
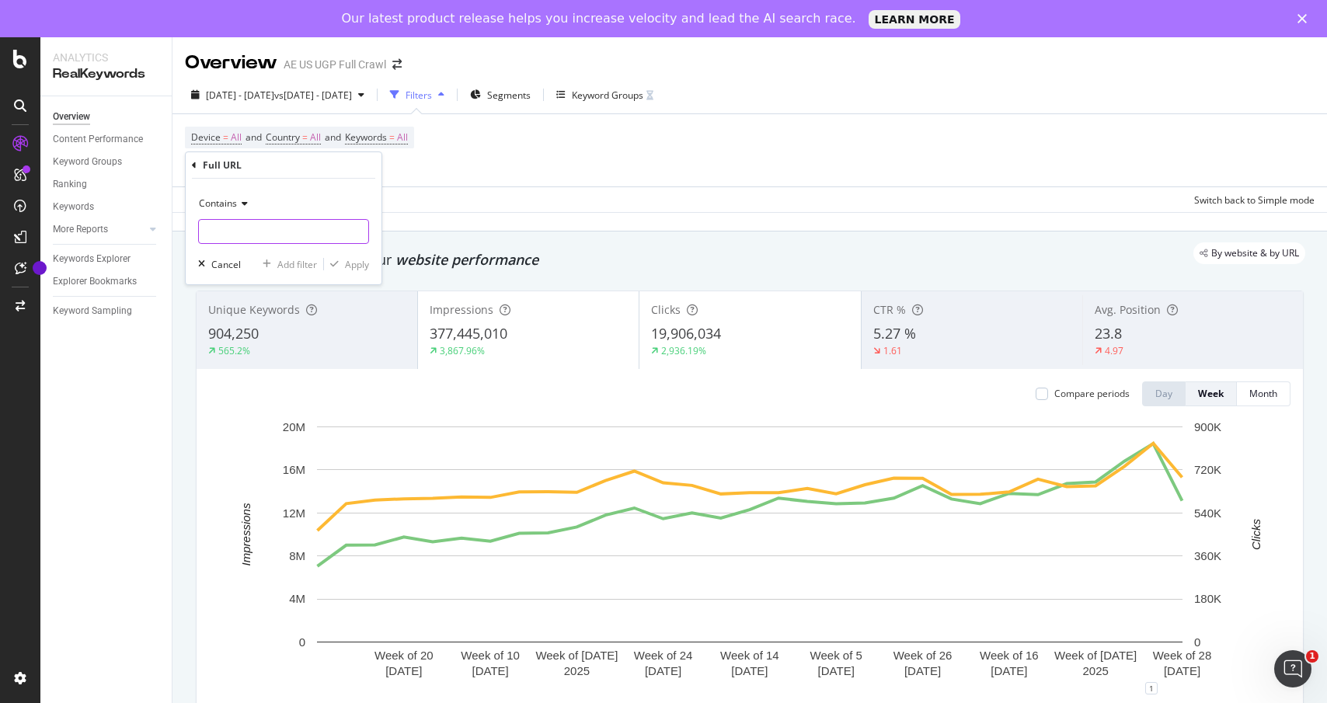
click at [247, 228] on input "text" at bounding box center [283, 231] width 169 height 25
type input "/o/"
click at [355, 262] on div "Apply" at bounding box center [357, 264] width 24 height 13
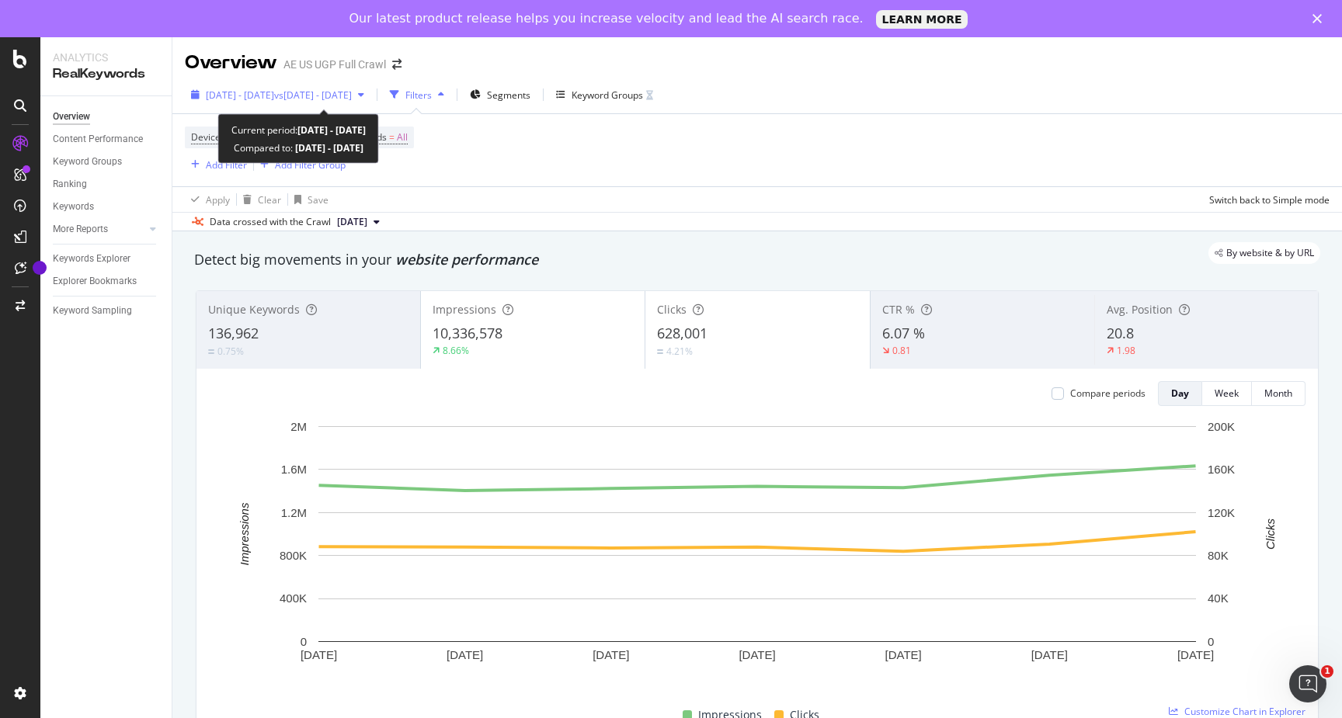
click at [352, 92] on span "vs [DATE] - [DATE]" at bounding box center [313, 95] width 78 height 13
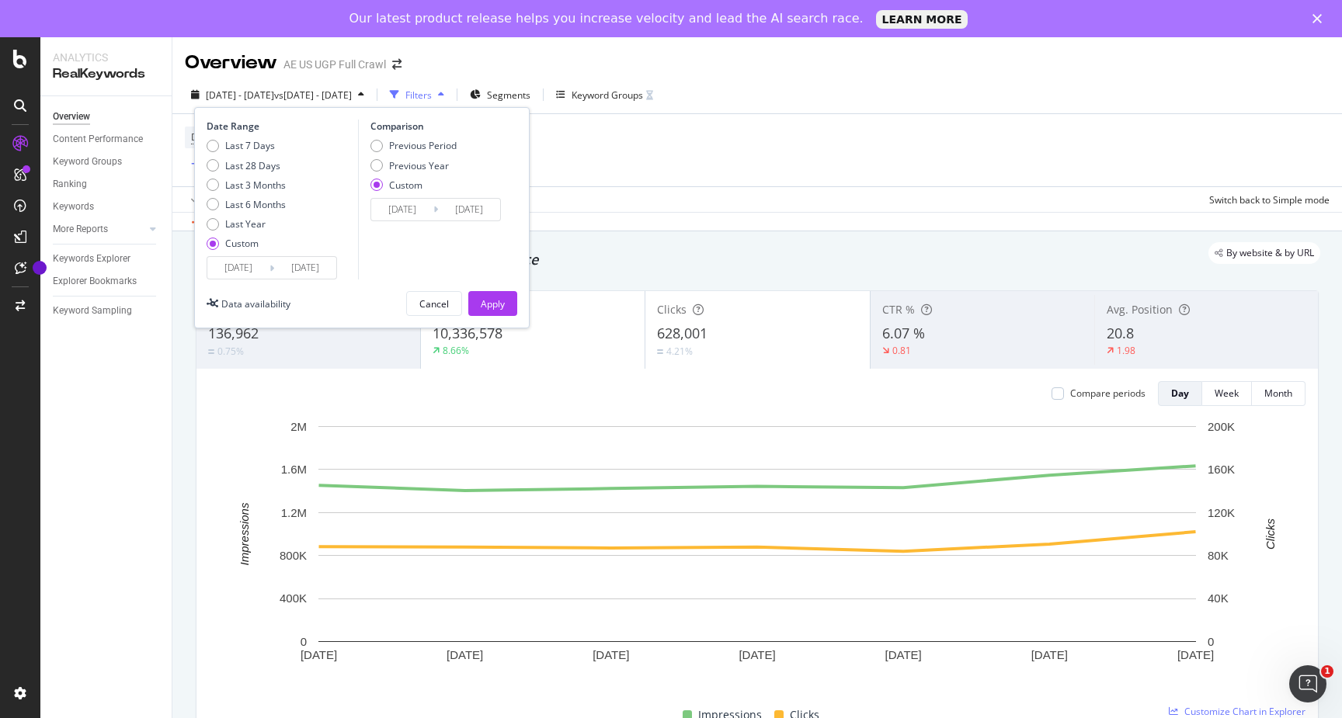
click at [242, 270] on input "[DATE]" at bounding box center [238, 268] width 62 height 22
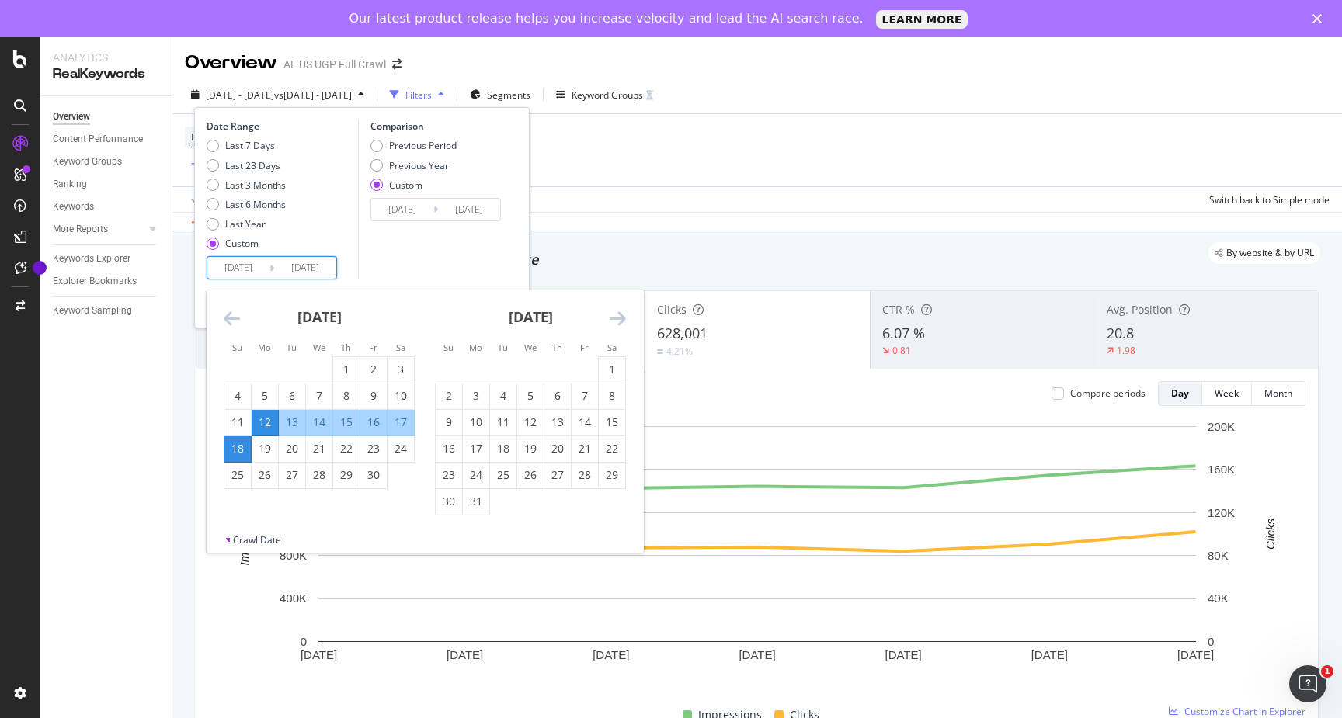
click at [617, 320] on icon "Move forward to switch to the next month." at bounding box center [618, 318] width 16 height 19
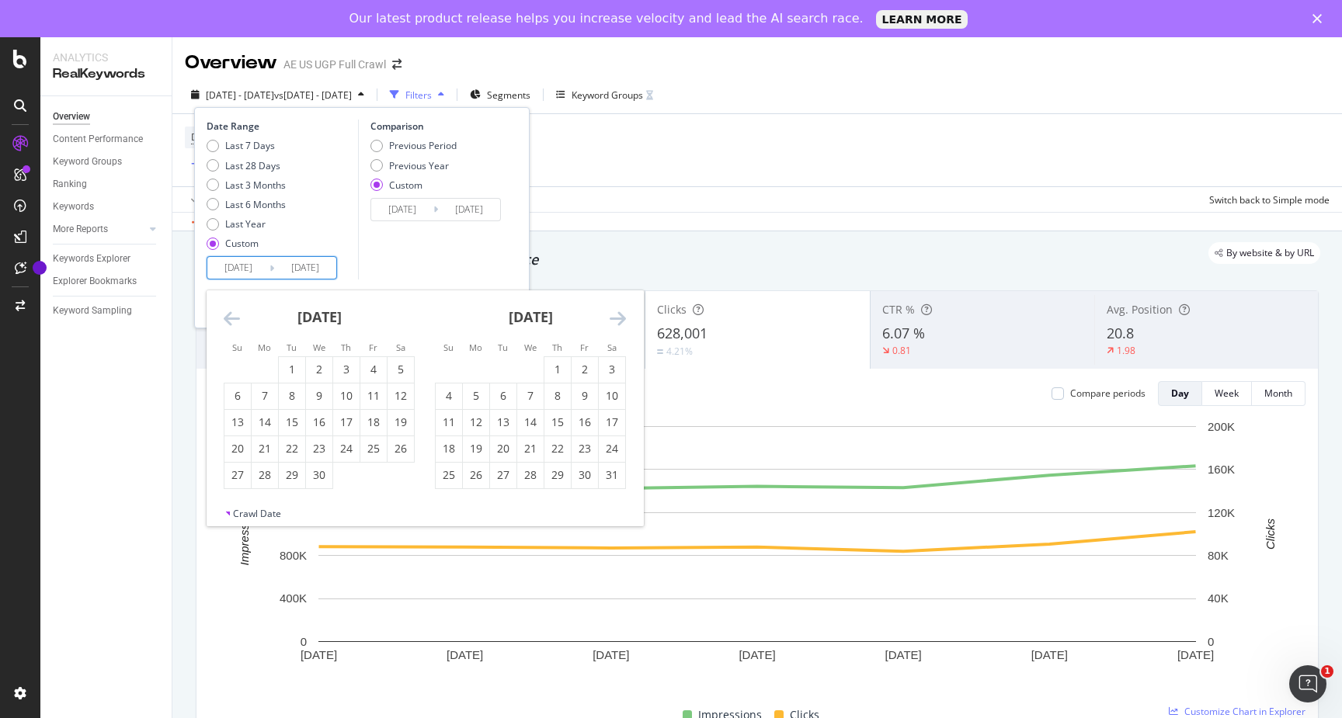
click at [617, 320] on icon "Move forward to switch to the next month." at bounding box center [618, 318] width 16 height 19
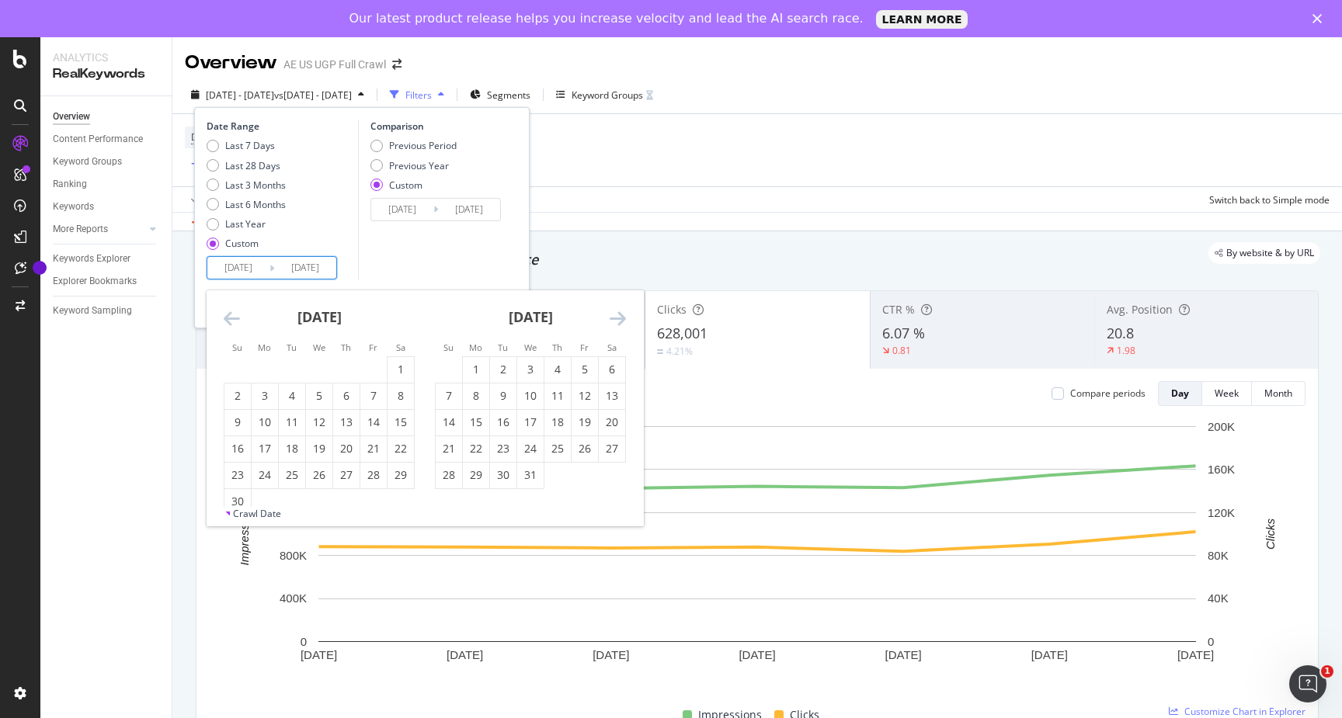
click at [617, 320] on icon "Move forward to switch to the next month." at bounding box center [618, 318] width 16 height 19
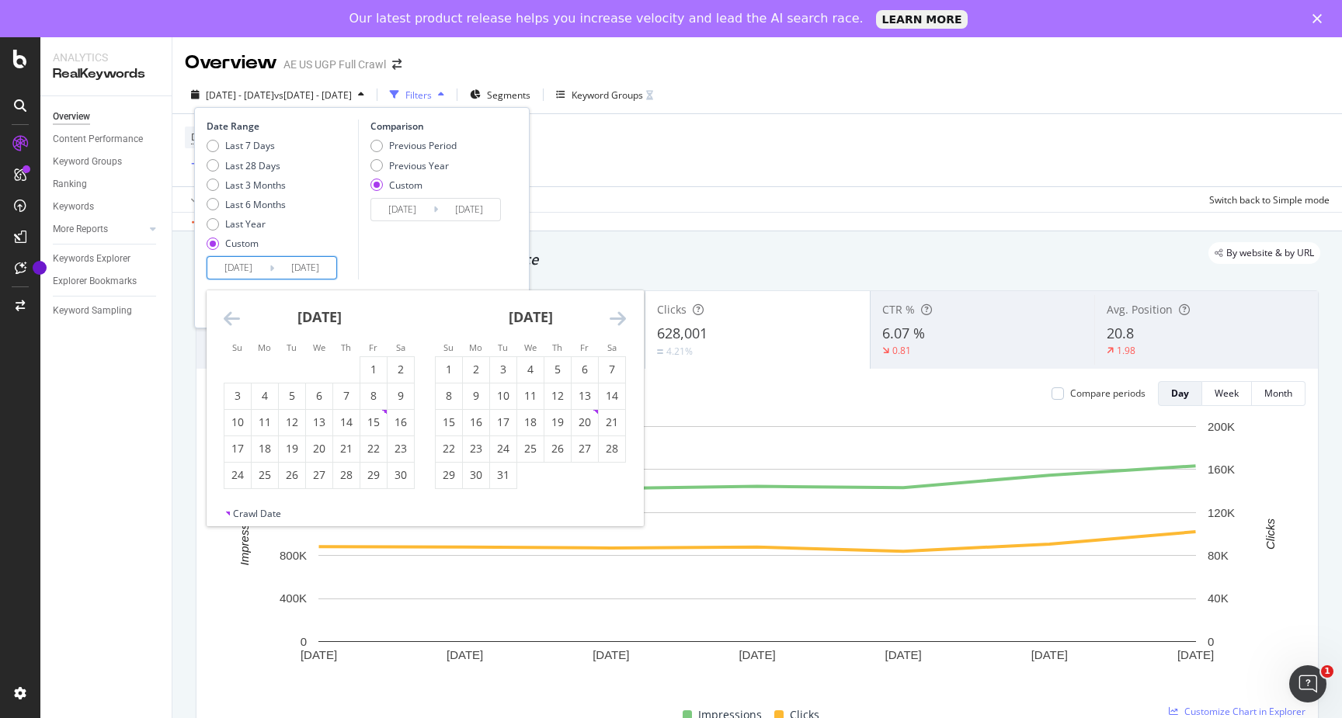
click at [617, 320] on icon "Move forward to switch to the next month." at bounding box center [618, 318] width 16 height 19
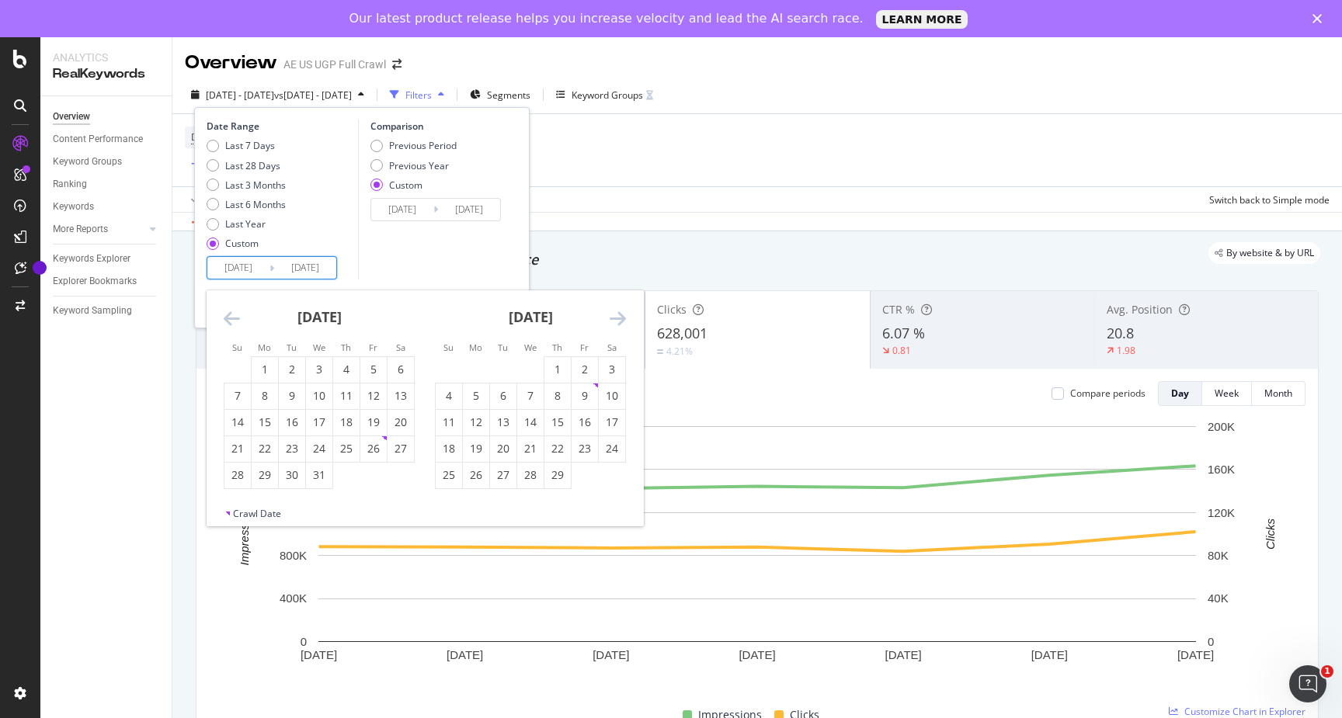
click at [617, 320] on icon "Move forward to switch to the next month." at bounding box center [618, 318] width 16 height 19
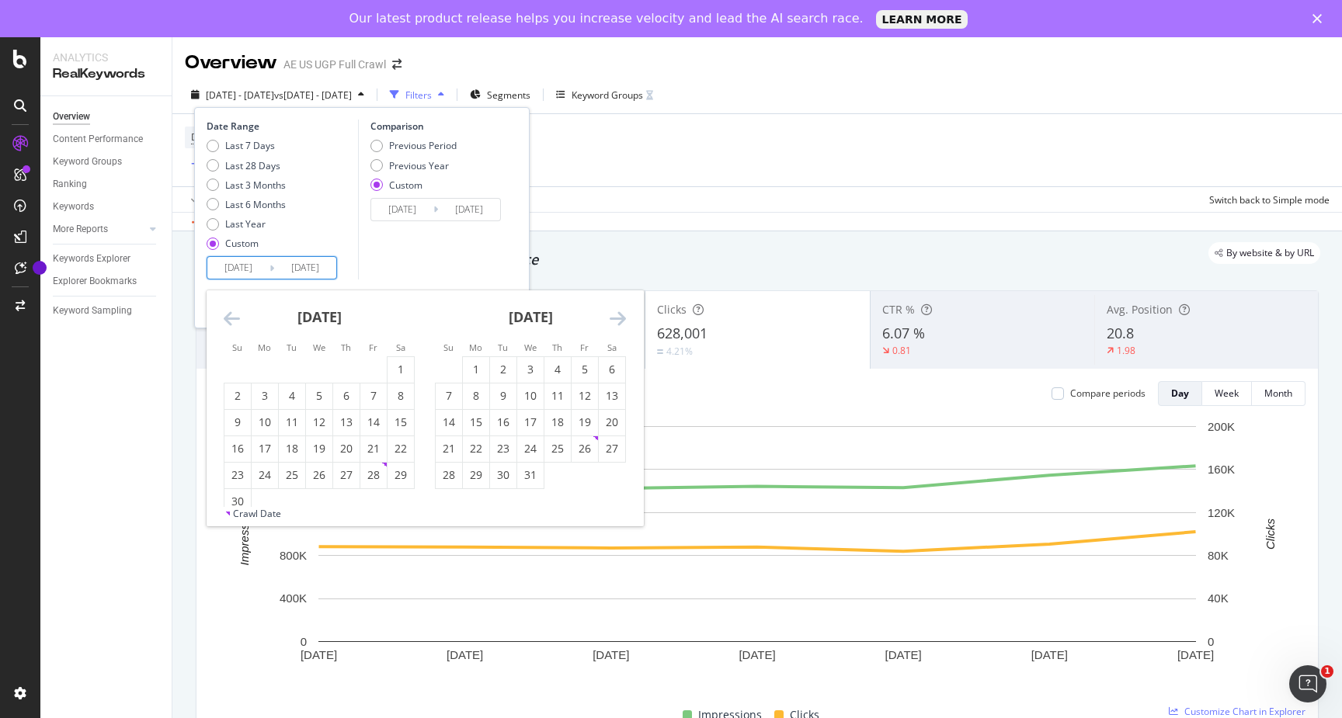
click at [617, 320] on icon "Move forward to switch to the next month." at bounding box center [618, 318] width 16 height 19
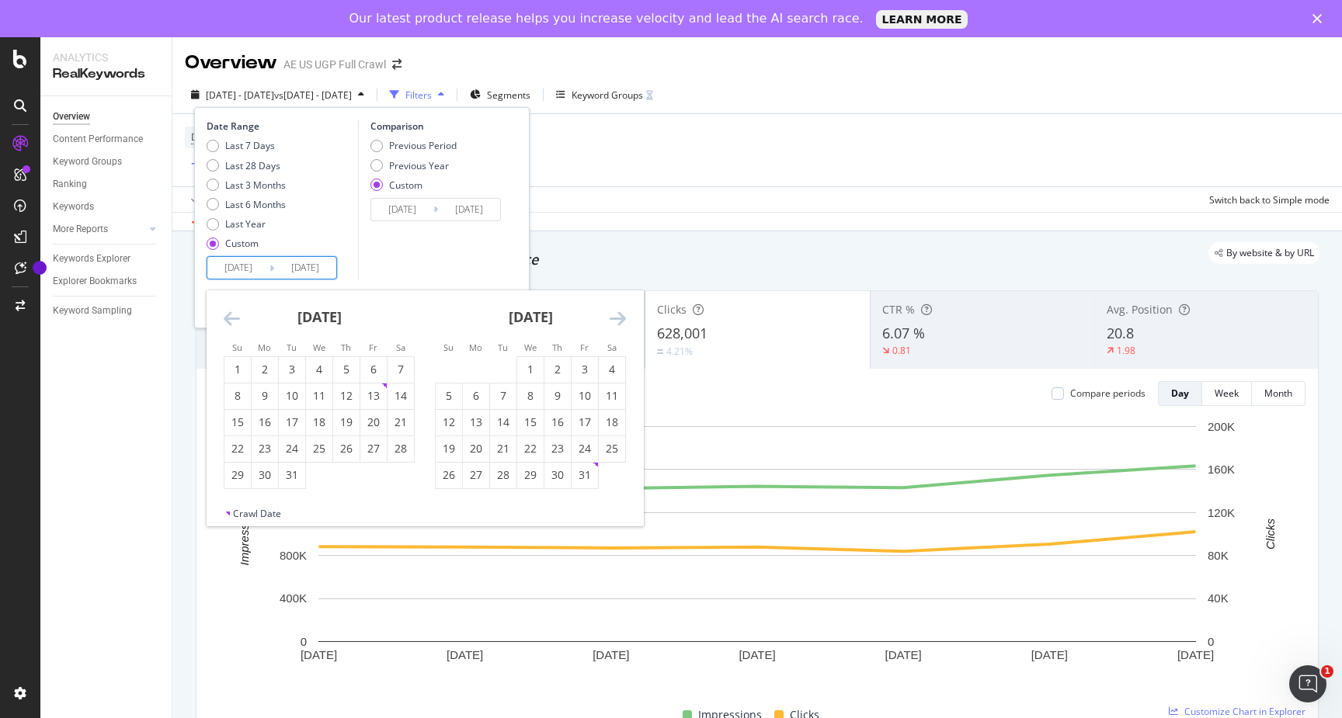
click at [617, 320] on icon "Move forward to switch to the next month." at bounding box center [618, 318] width 16 height 19
click at [450, 398] on div "4" at bounding box center [449, 396] width 26 height 16
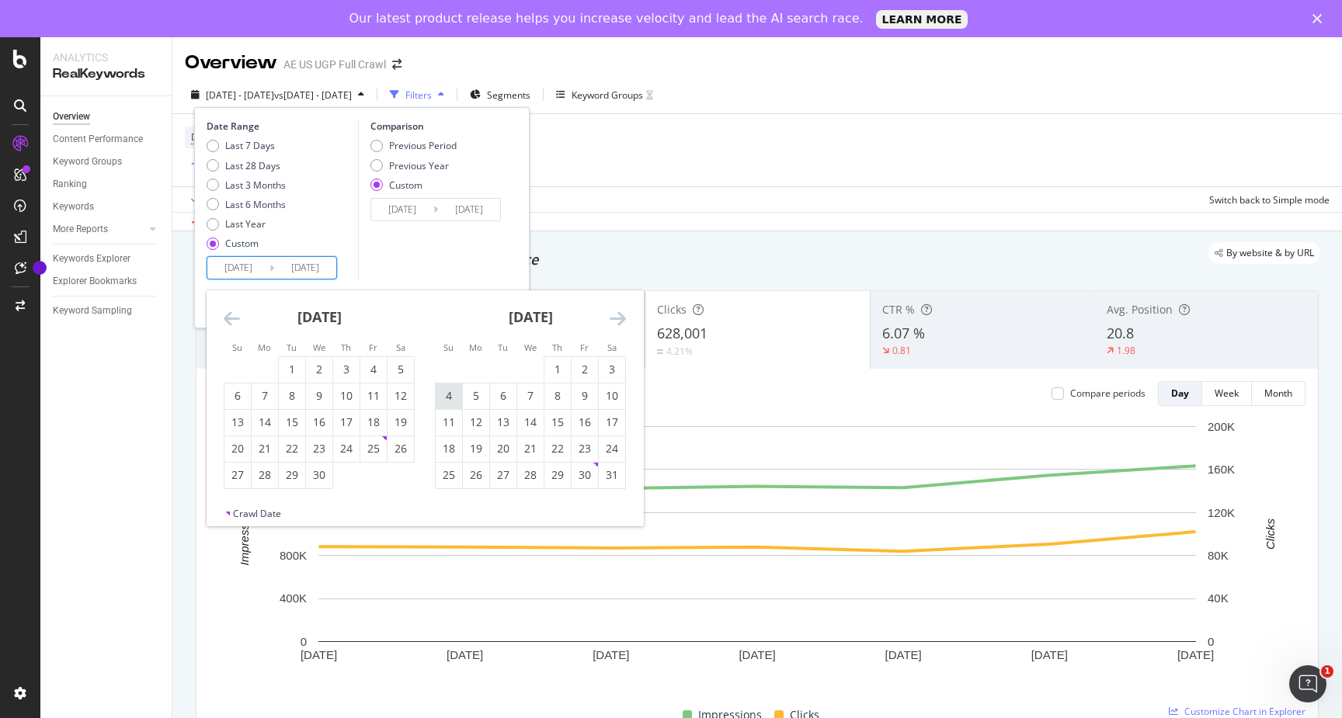
type input "2025/05/04"
click at [622, 318] on icon "Move forward to switch to the next month." at bounding box center [618, 318] width 16 height 19
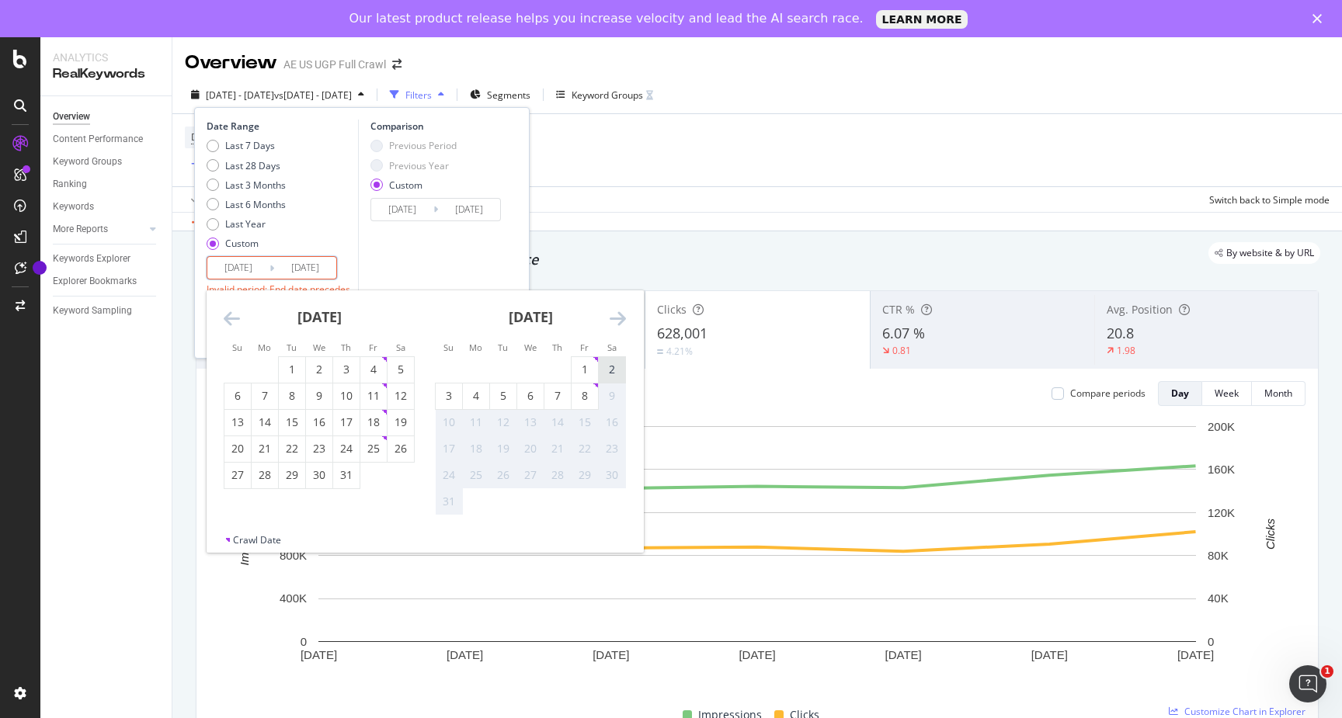
click at [609, 370] on div "2" at bounding box center [612, 370] width 26 height 16
type input "2025/08/02"
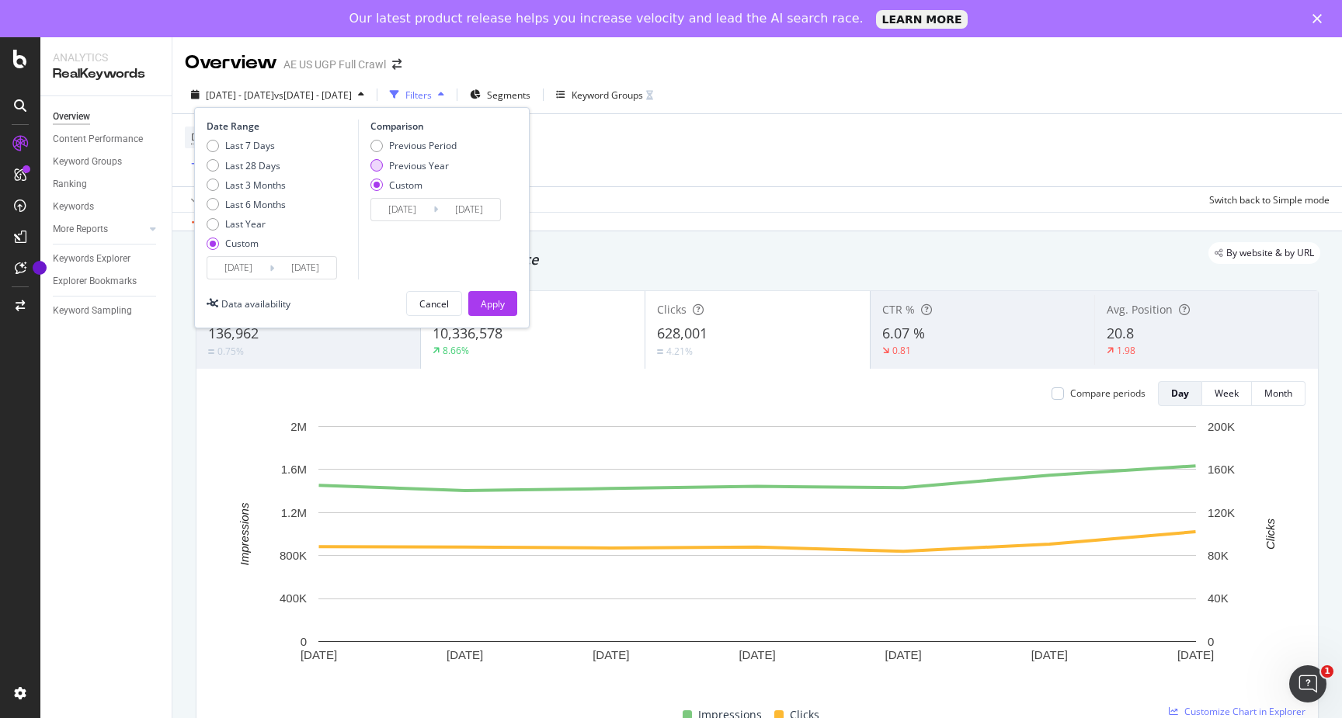
click at [416, 164] on div "Previous Year" at bounding box center [419, 165] width 60 height 13
type input "2024/05/05"
type input "2024/08/03"
click at [419, 146] on div "Previous Period" at bounding box center [423, 145] width 68 height 13
type input "2025/02/02"
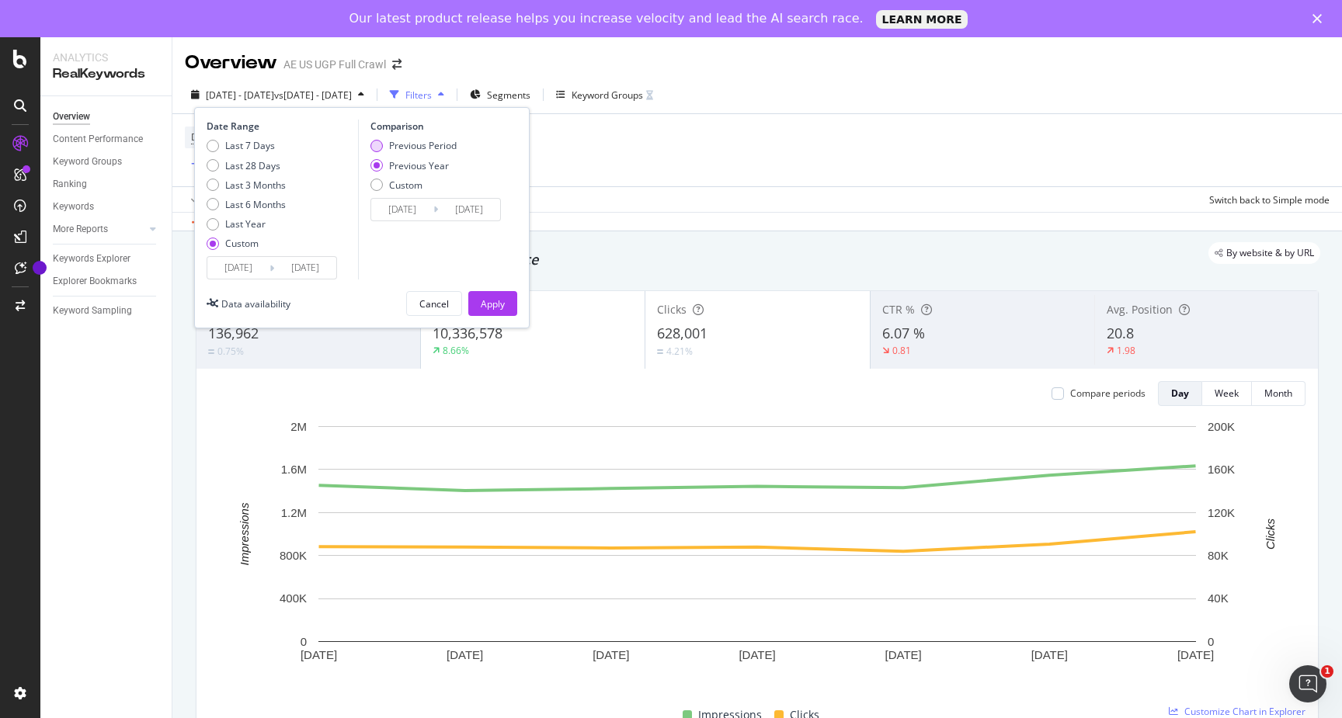
type input "2025/05/03"
click at [421, 162] on div "Previous Year" at bounding box center [419, 165] width 60 height 13
type input "2024/05/05"
type input "2024/08/03"
click at [491, 302] on div "Apply" at bounding box center [493, 303] width 24 height 13
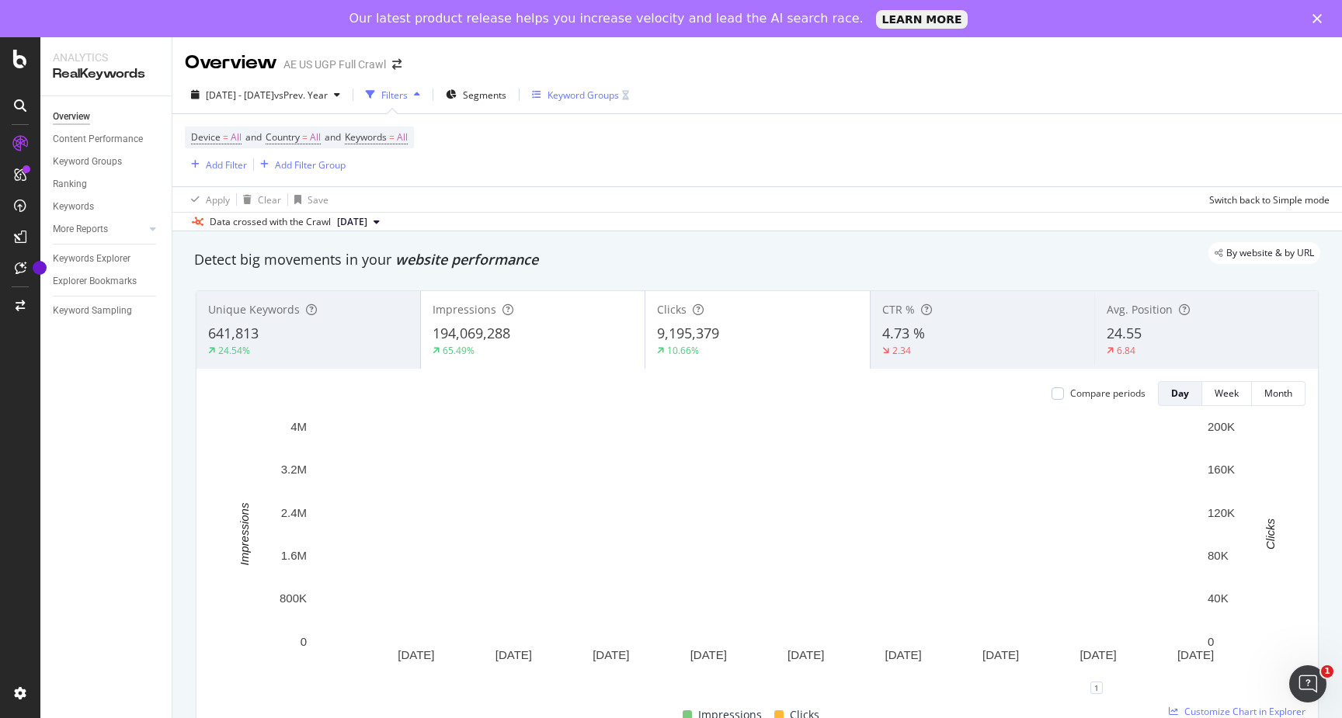
click at [619, 100] on div "Keyword Groups" at bounding box center [583, 95] width 71 height 13
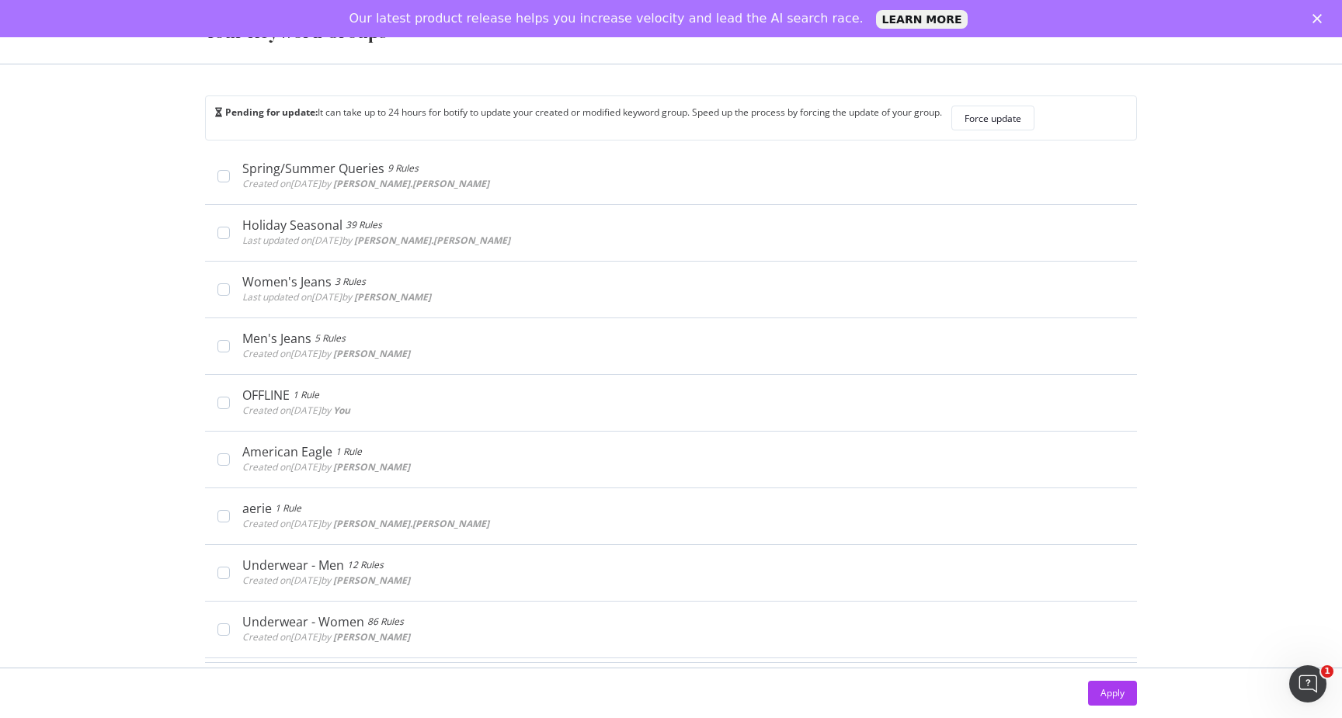
scroll to position [217, 0]
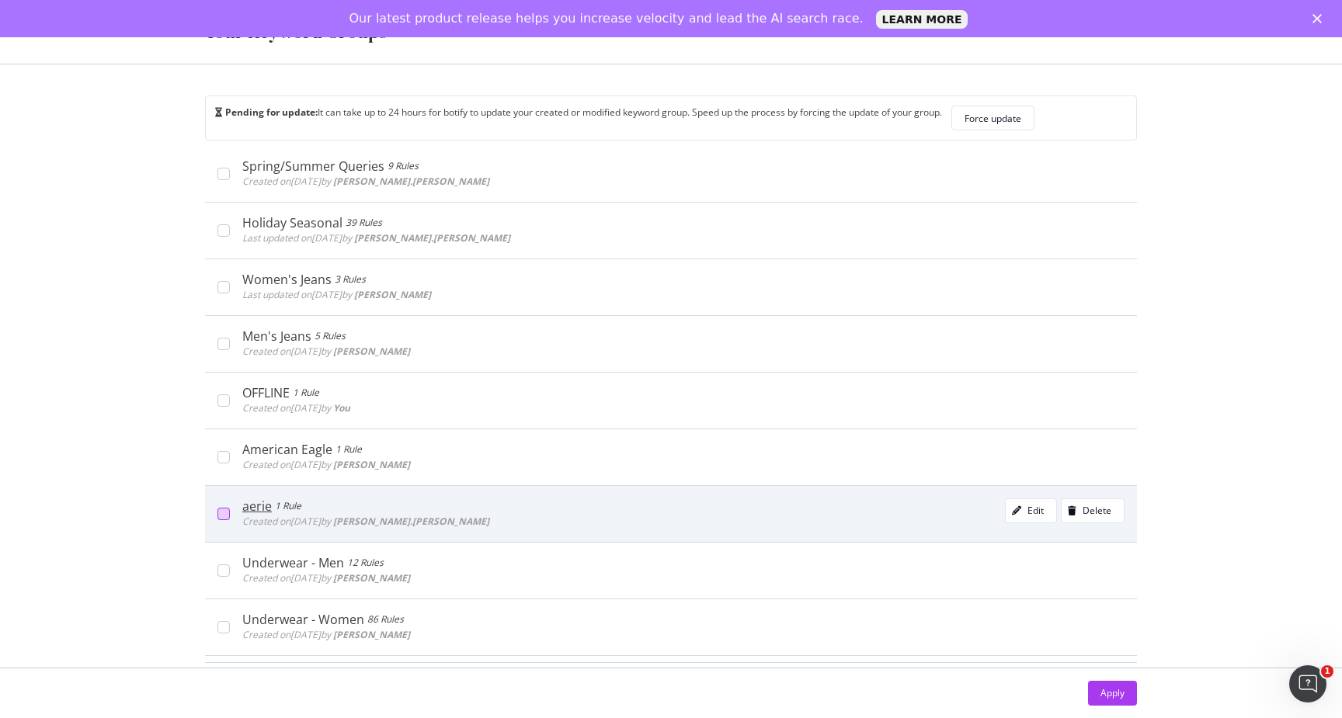
click at [228, 512] on div "modal" at bounding box center [223, 514] width 12 height 12
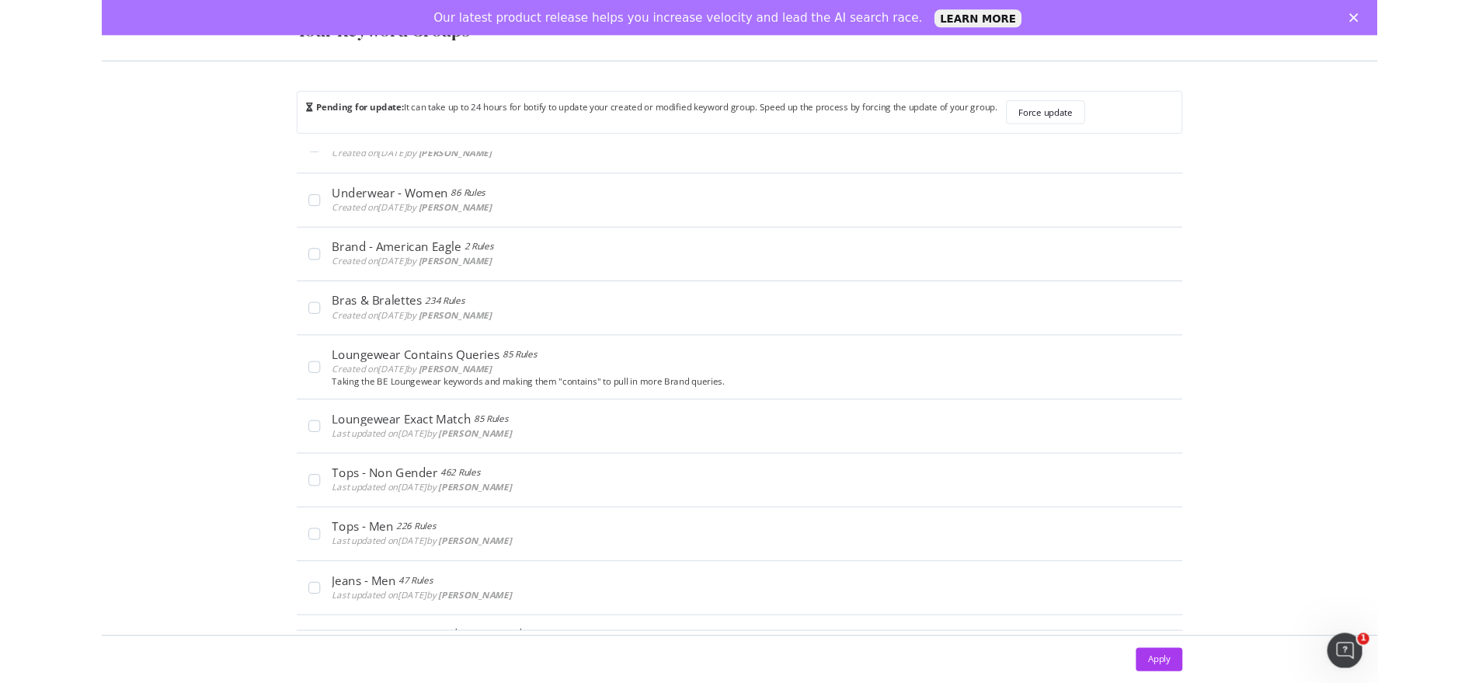
scroll to position [659, 0]
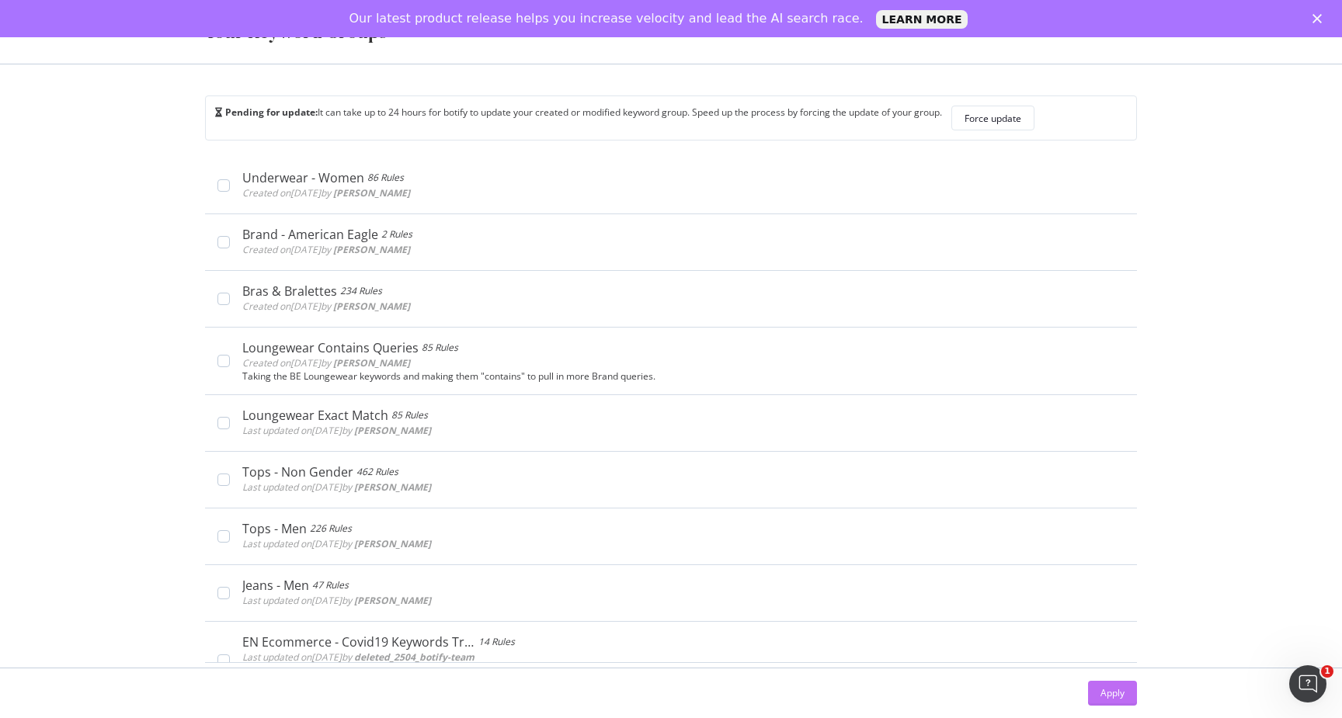
click at [1114, 701] on div "Apply" at bounding box center [1113, 693] width 24 height 23
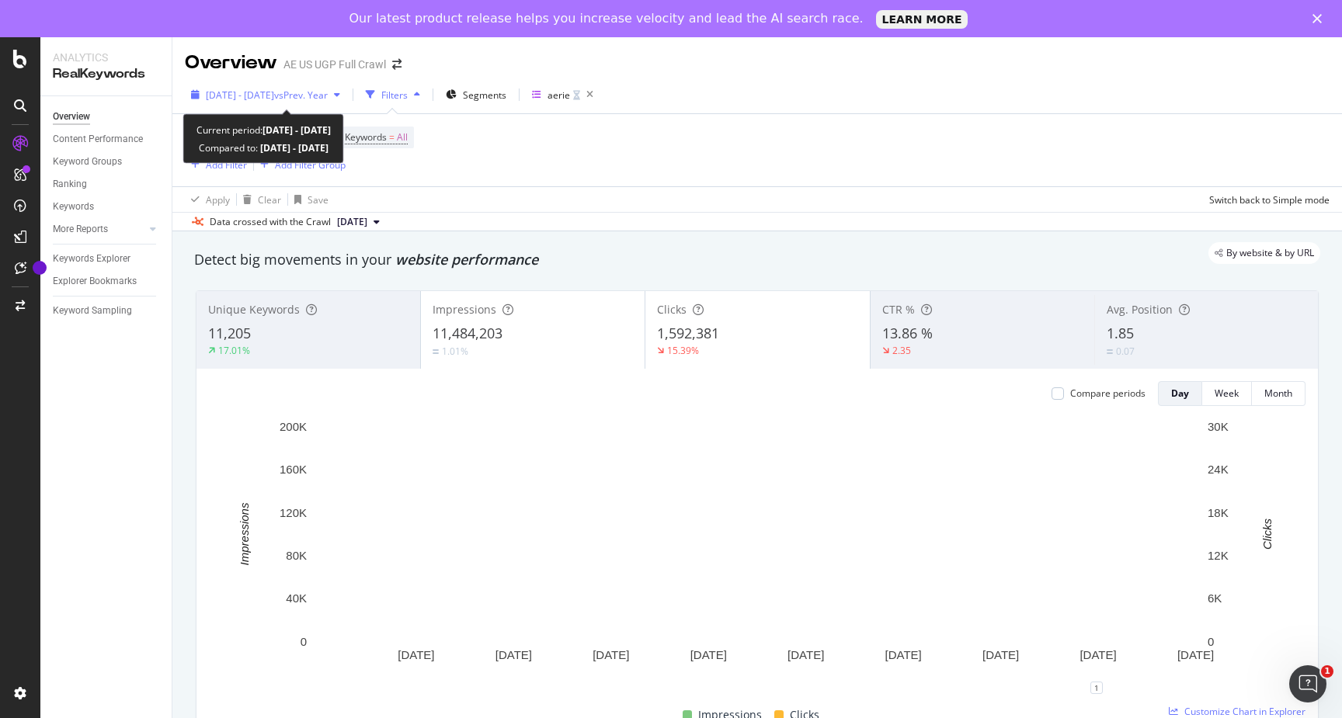
click at [328, 99] on span "vs Prev. Year" at bounding box center [301, 95] width 54 height 13
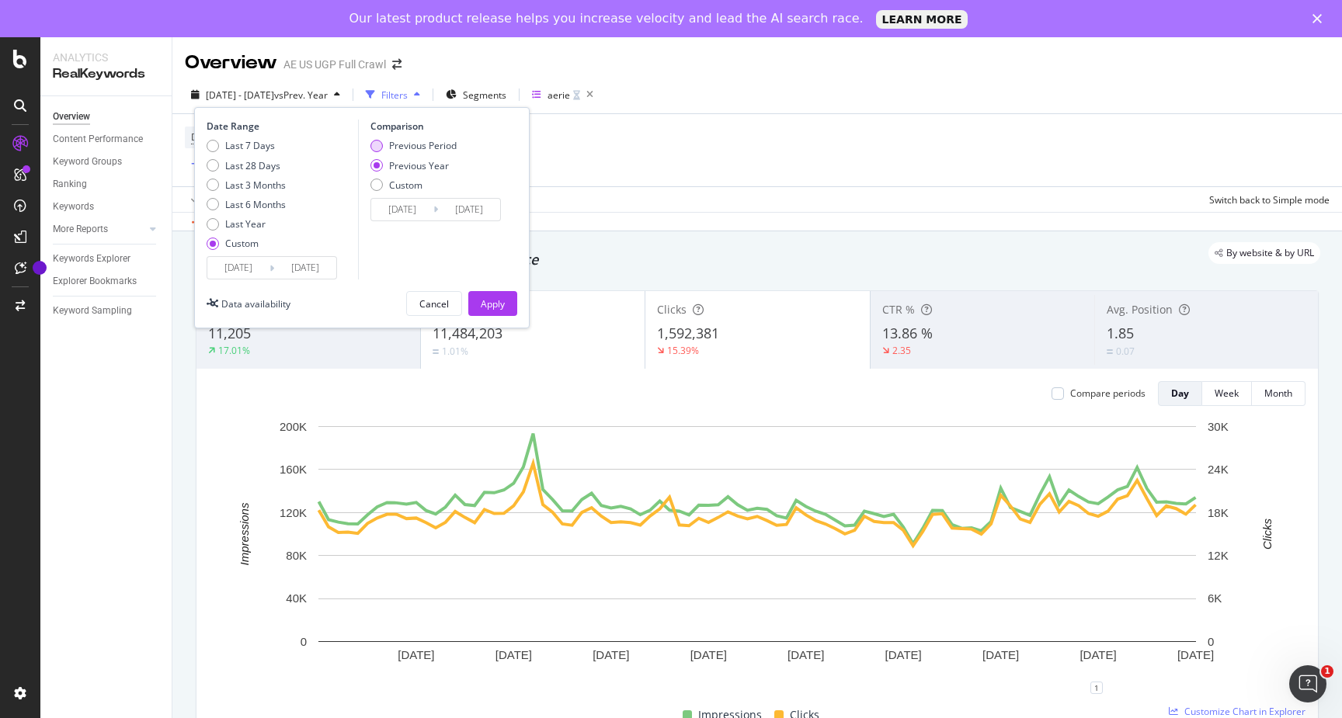
click at [417, 145] on div "Previous Period" at bounding box center [423, 145] width 68 height 13
type input "2025/02/02"
type input "2025/05/03"
click at [492, 304] on div "Apply" at bounding box center [493, 303] width 24 height 13
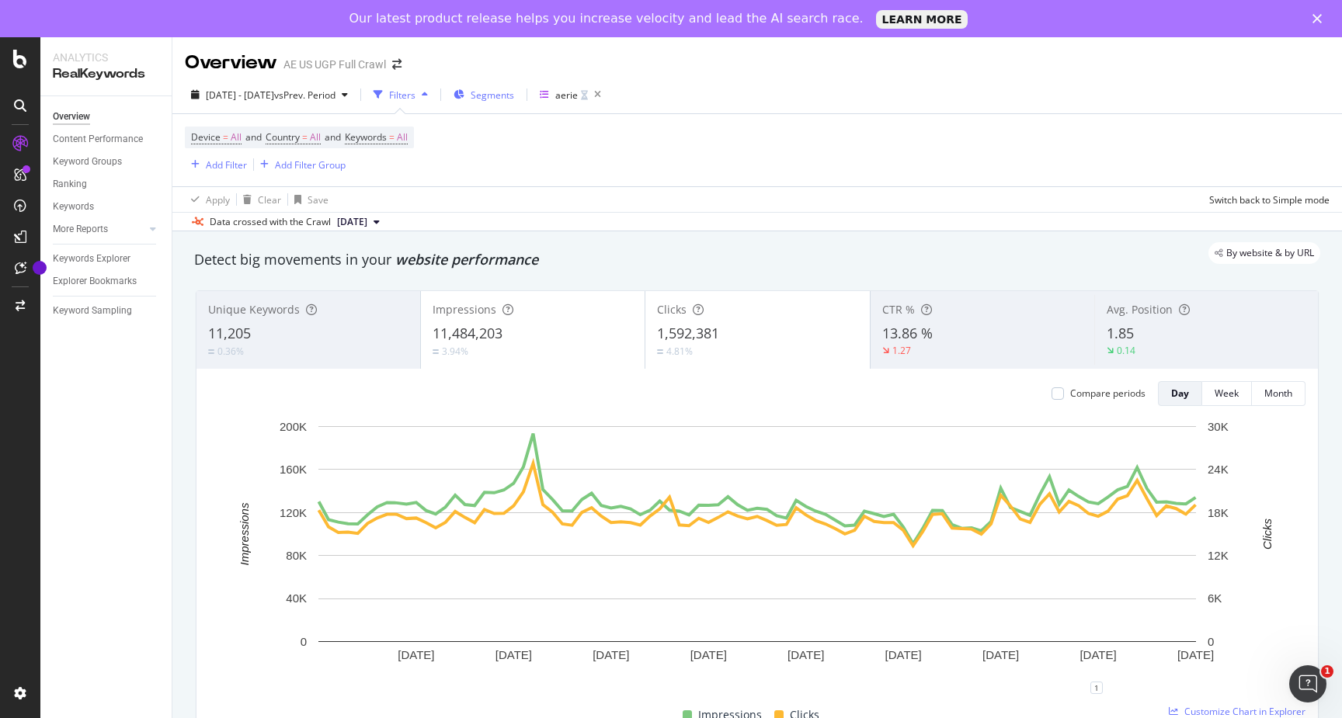
click at [514, 92] on span "Segments" at bounding box center [492, 95] width 43 height 13
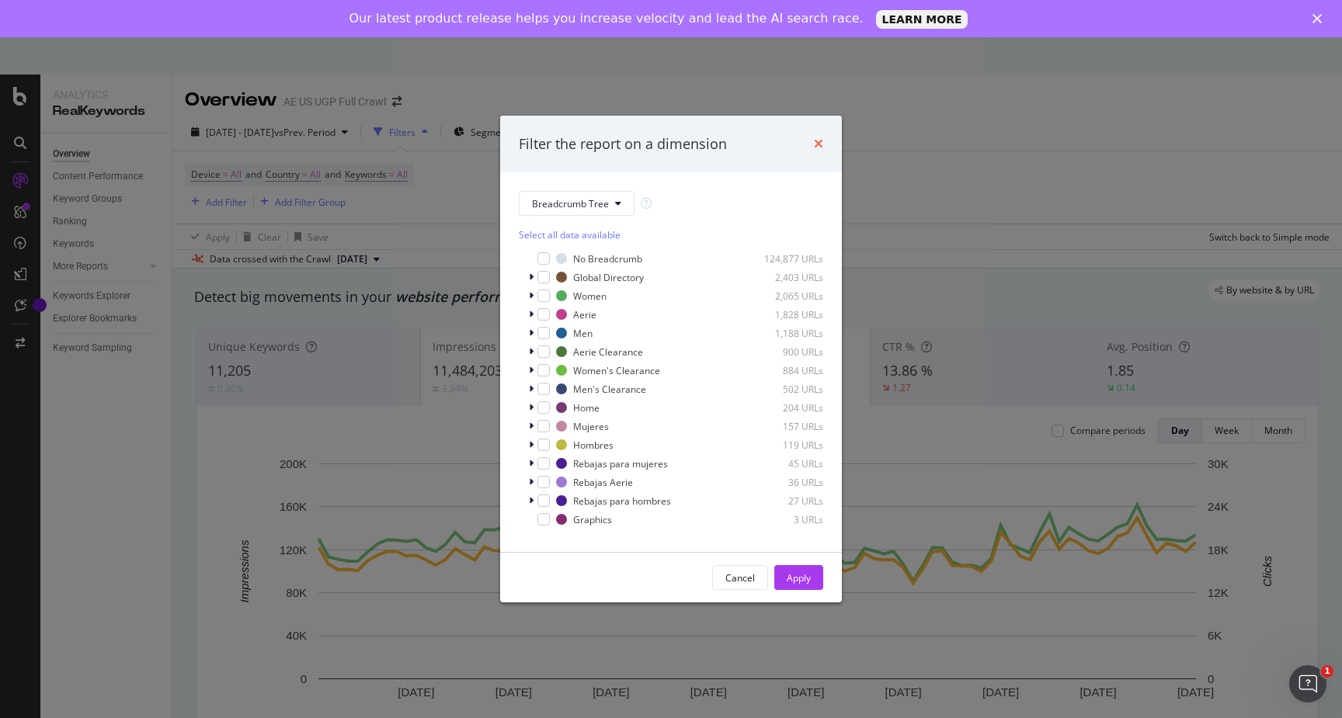
click at [817, 148] on icon "times" at bounding box center [818, 143] width 9 height 12
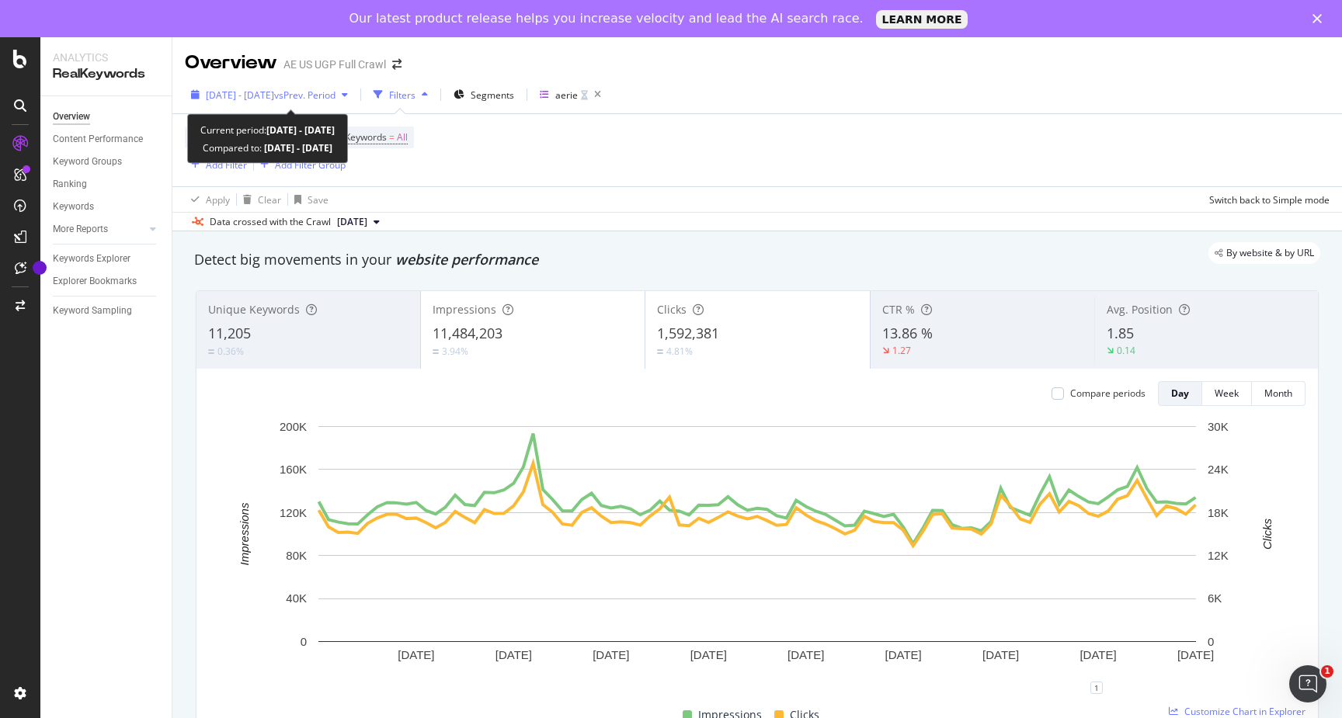
click at [336, 96] on span "vs Prev. Period" at bounding box center [304, 95] width 61 height 13
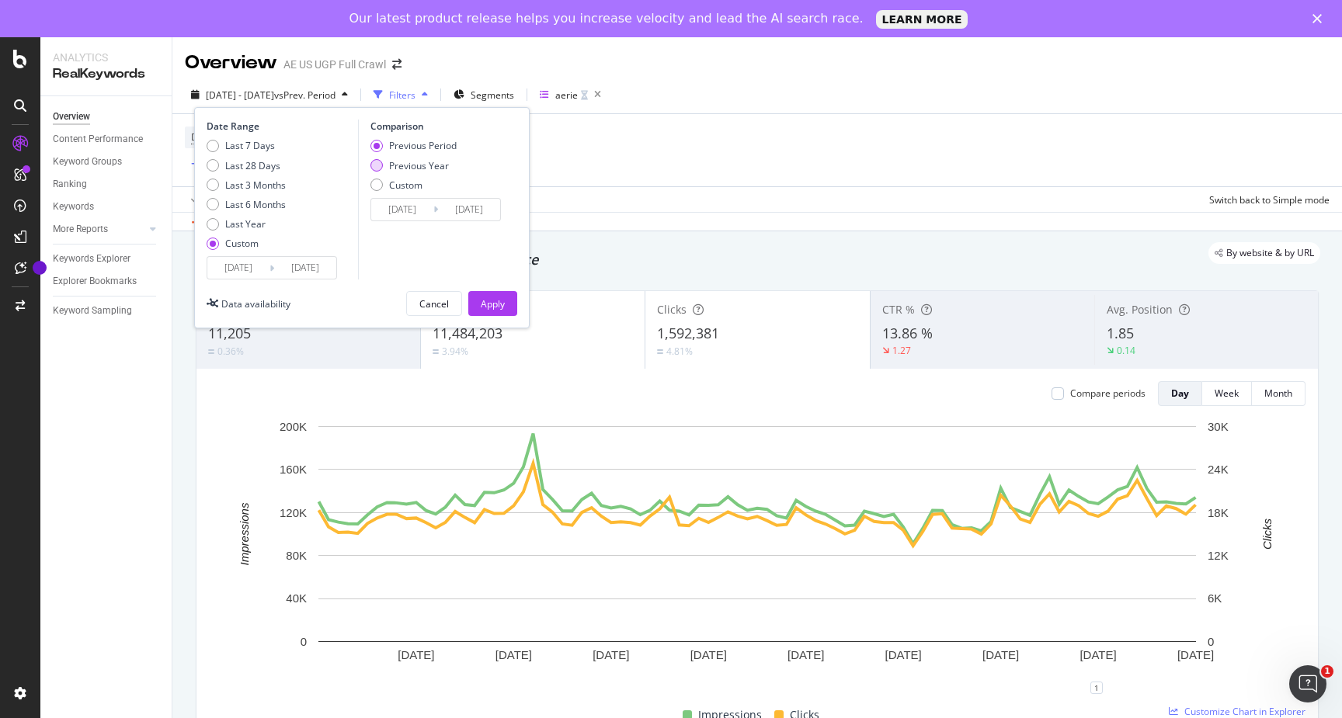
click at [418, 165] on div "Previous Year" at bounding box center [419, 165] width 60 height 13
type input "2024/05/05"
type input "2024/08/03"
click at [496, 302] on div "Apply" at bounding box center [493, 303] width 24 height 13
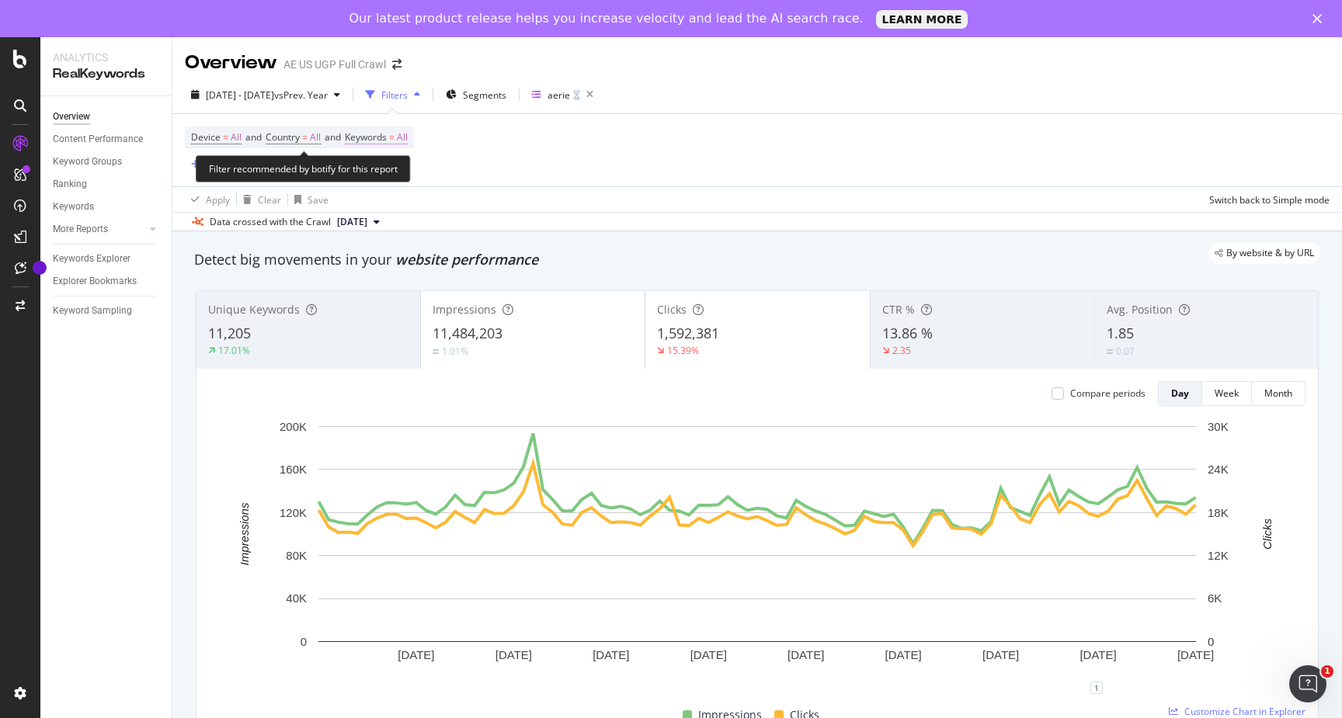
click at [395, 136] on span "=" at bounding box center [391, 136] width 5 height 13
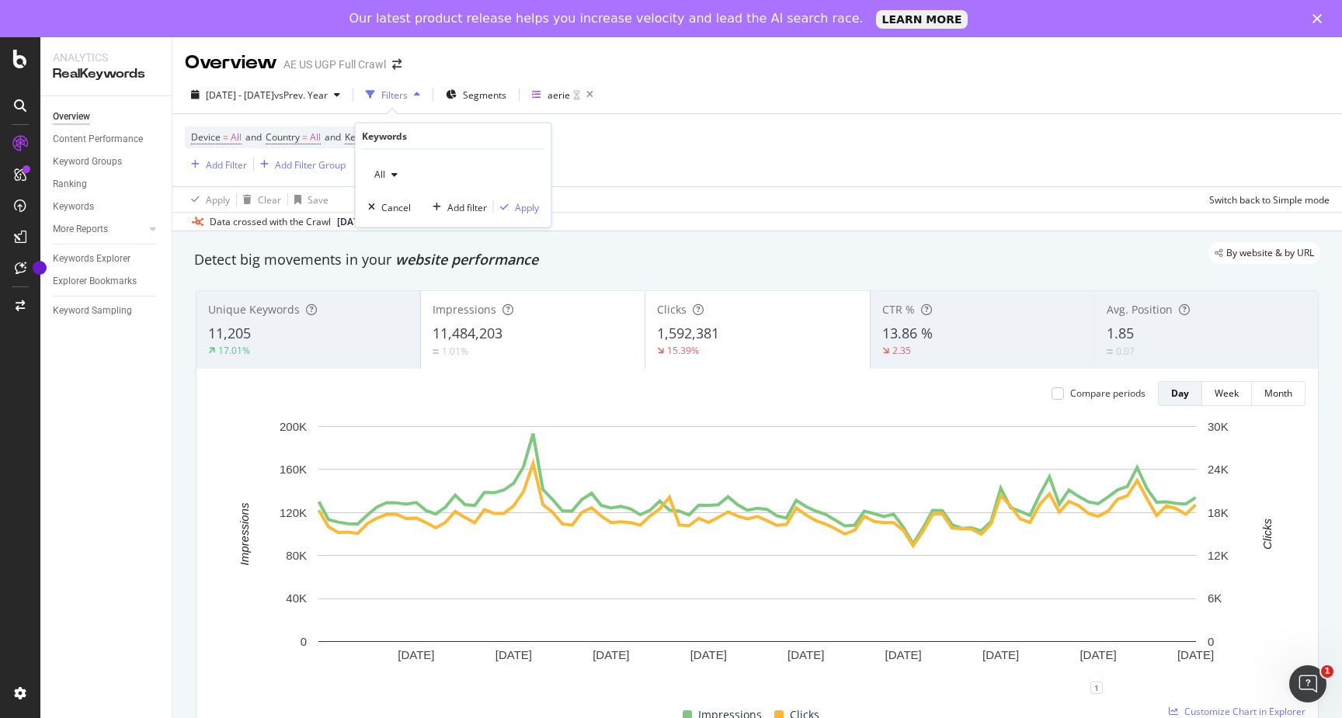
click at [393, 176] on icon "button" at bounding box center [394, 174] width 6 height 9
click at [404, 208] on span "Non-Branded" at bounding box center [460, 205] width 158 height 14
click at [535, 203] on div "Apply" at bounding box center [527, 206] width 24 height 13
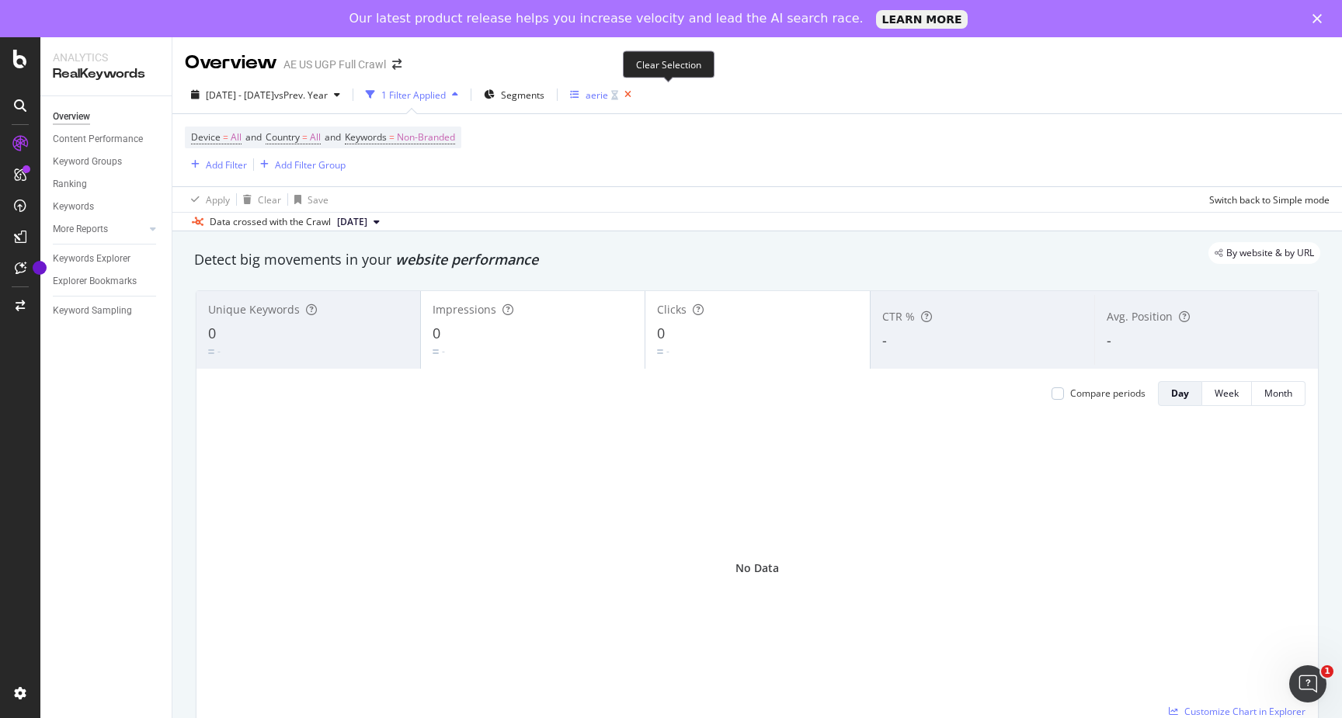
click at [638, 99] on icon "button" at bounding box center [627, 95] width 19 height 22
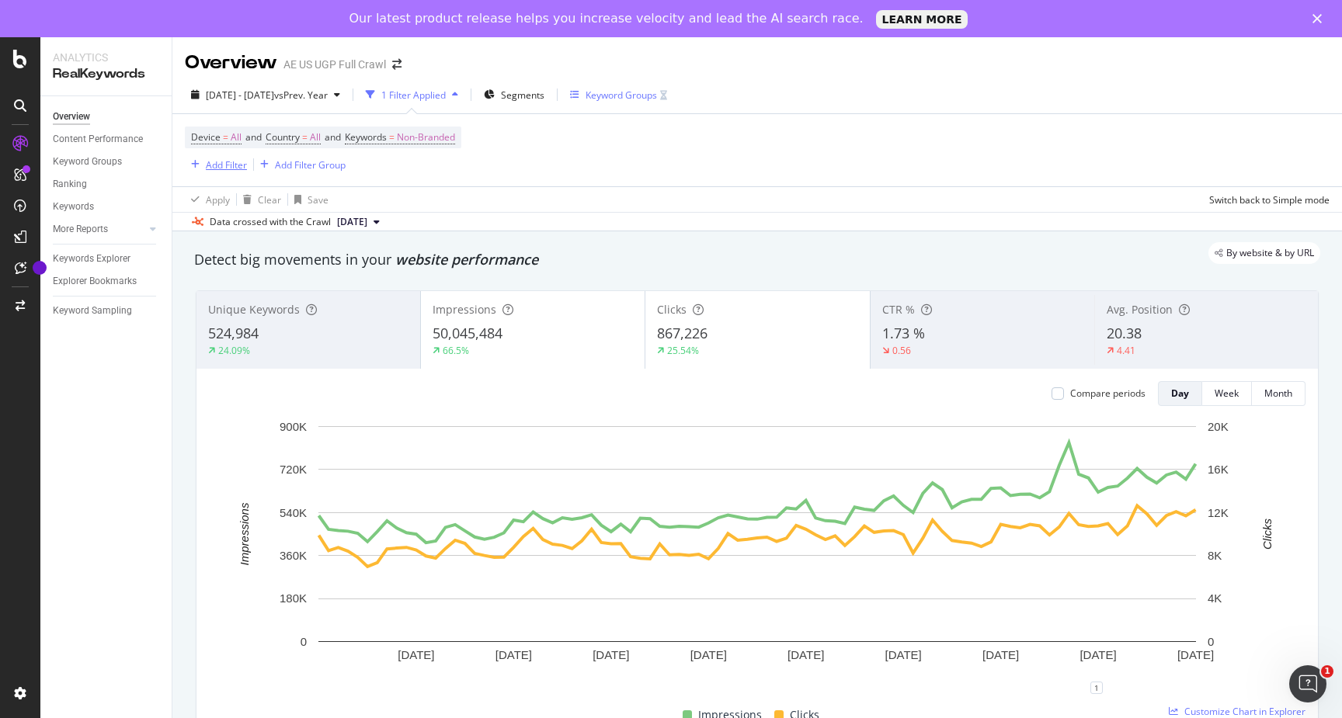
click at [221, 165] on div "Add Filter" at bounding box center [226, 164] width 41 height 13
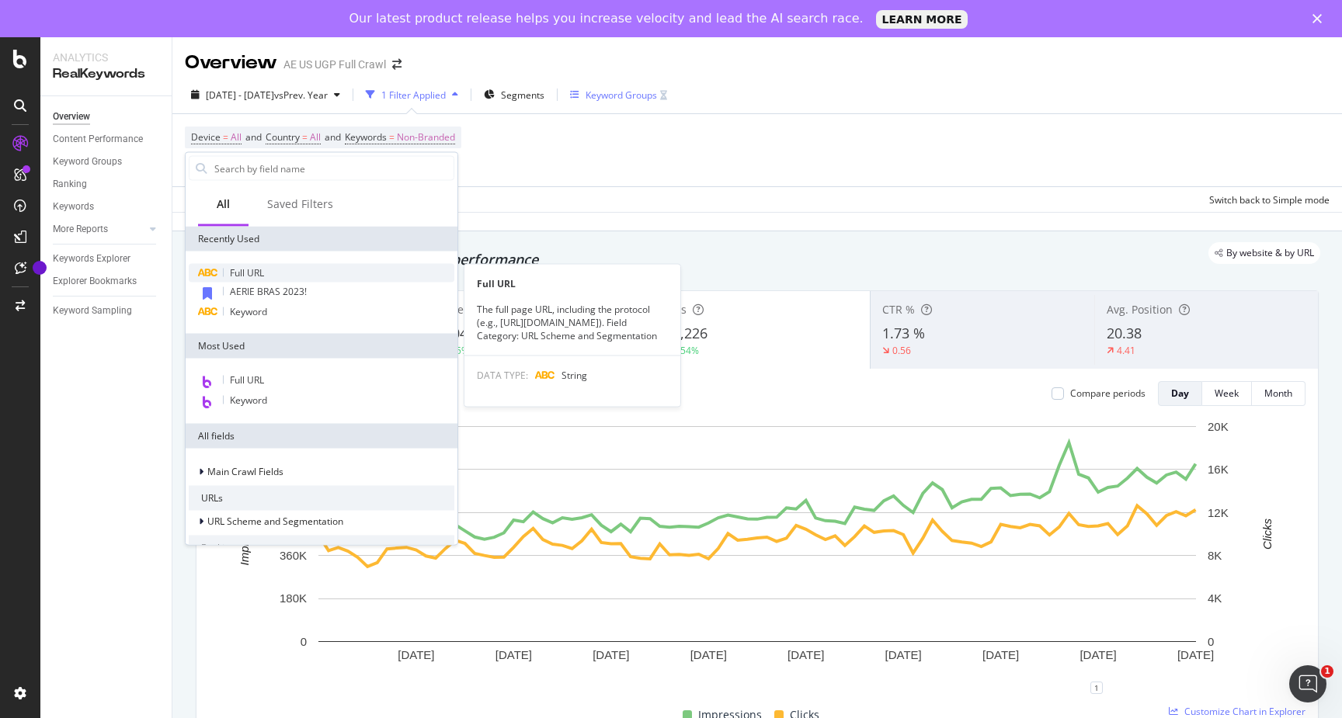
click at [262, 265] on div "Full URL" at bounding box center [322, 273] width 266 height 19
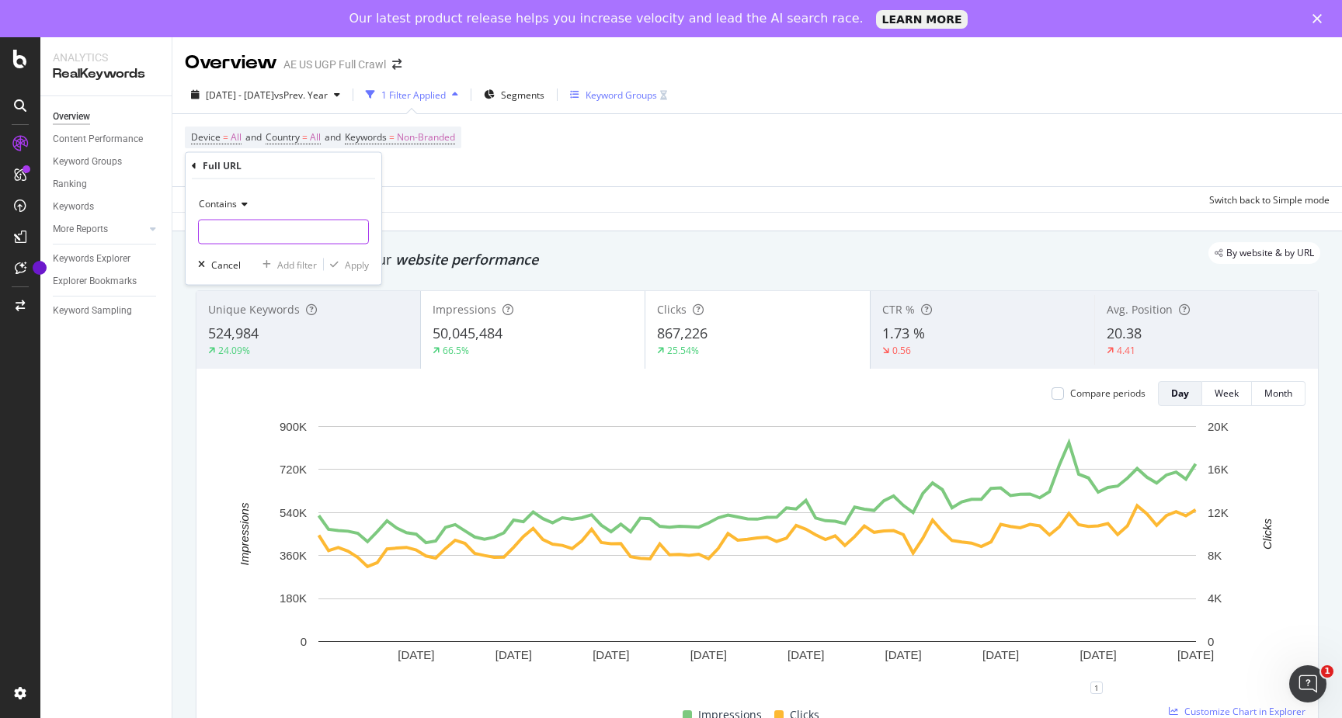
click at [249, 234] on input "text" at bounding box center [283, 232] width 169 height 25
type input "aerie"
click at [358, 270] on div "Apply" at bounding box center [357, 264] width 24 height 13
